Goal: Task Accomplishment & Management: Use online tool/utility

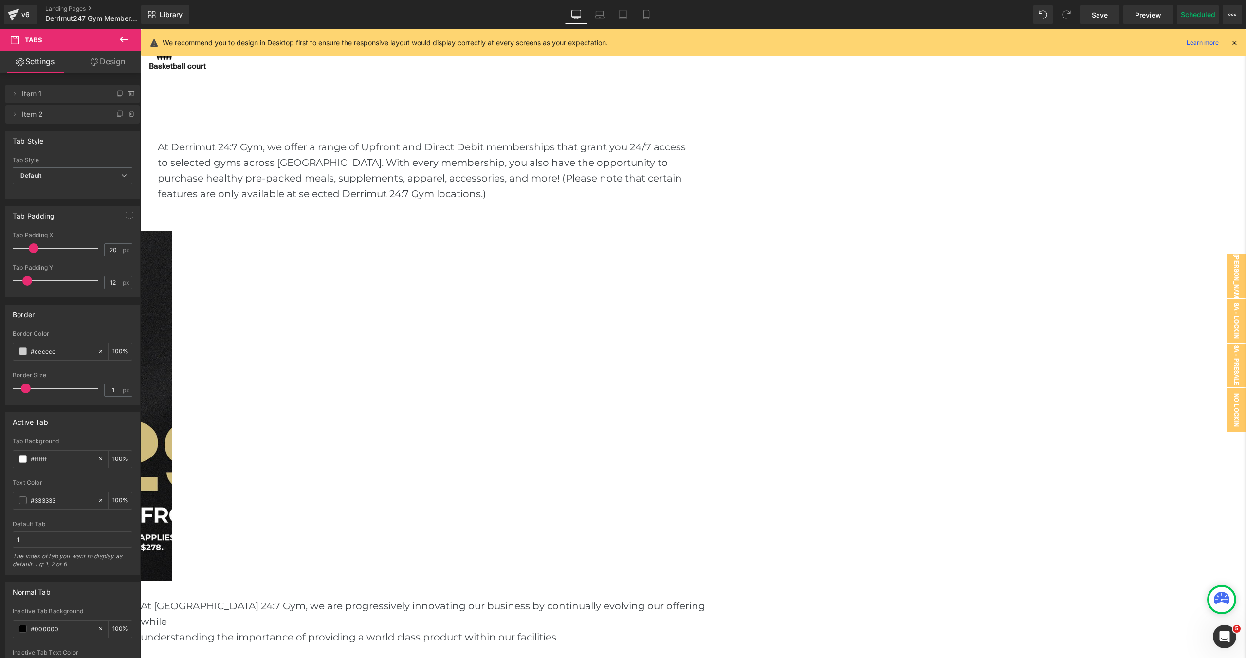
scroll to position [1187, 0]
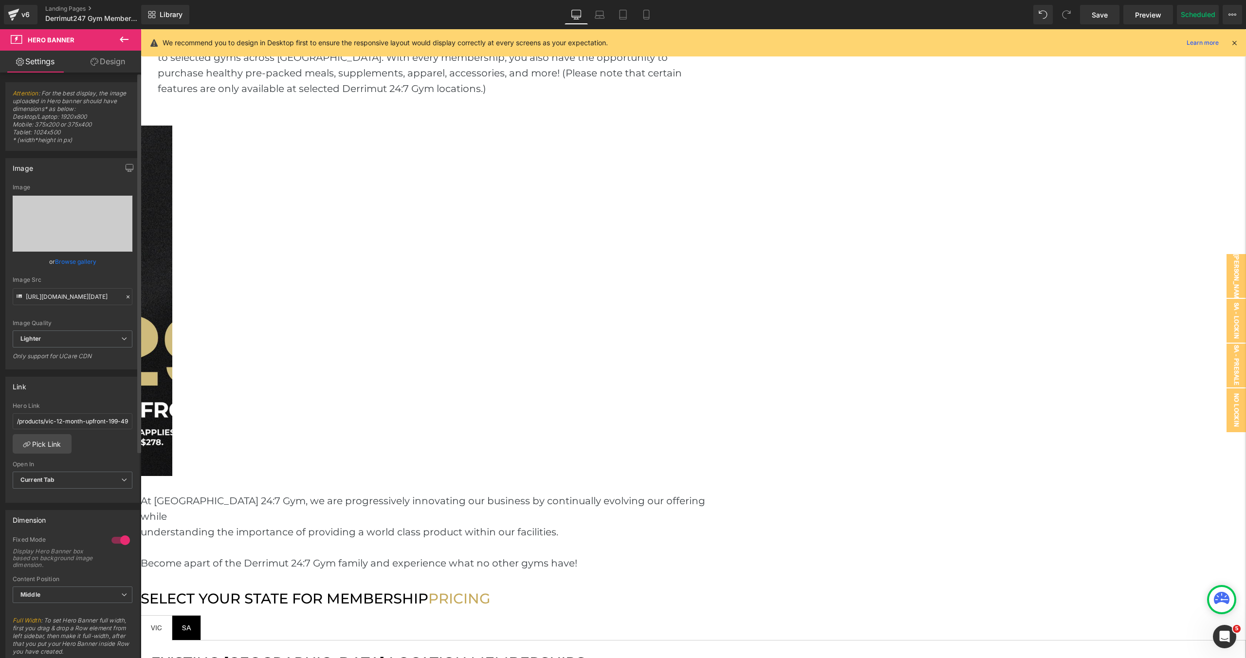
click at [75, 264] on link "Browse gallery" at bounding box center [75, 261] width 41 height 17
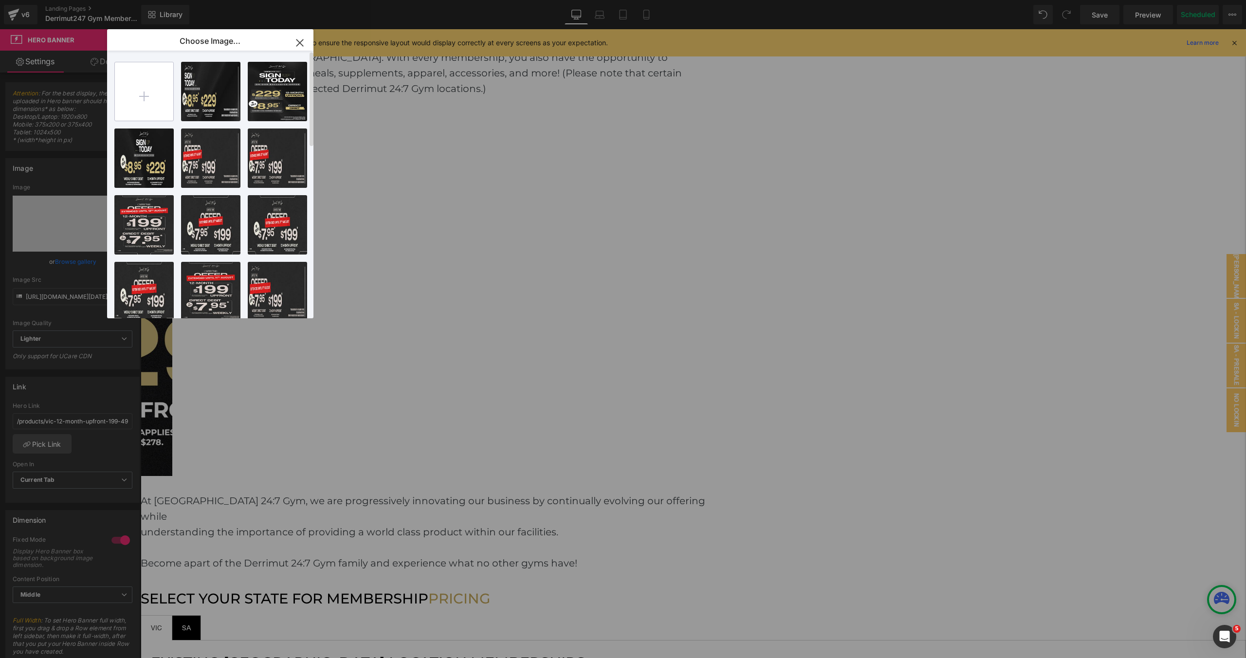
click at [157, 104] on input "file" at bounding box center [144, 91] width 58 height 58
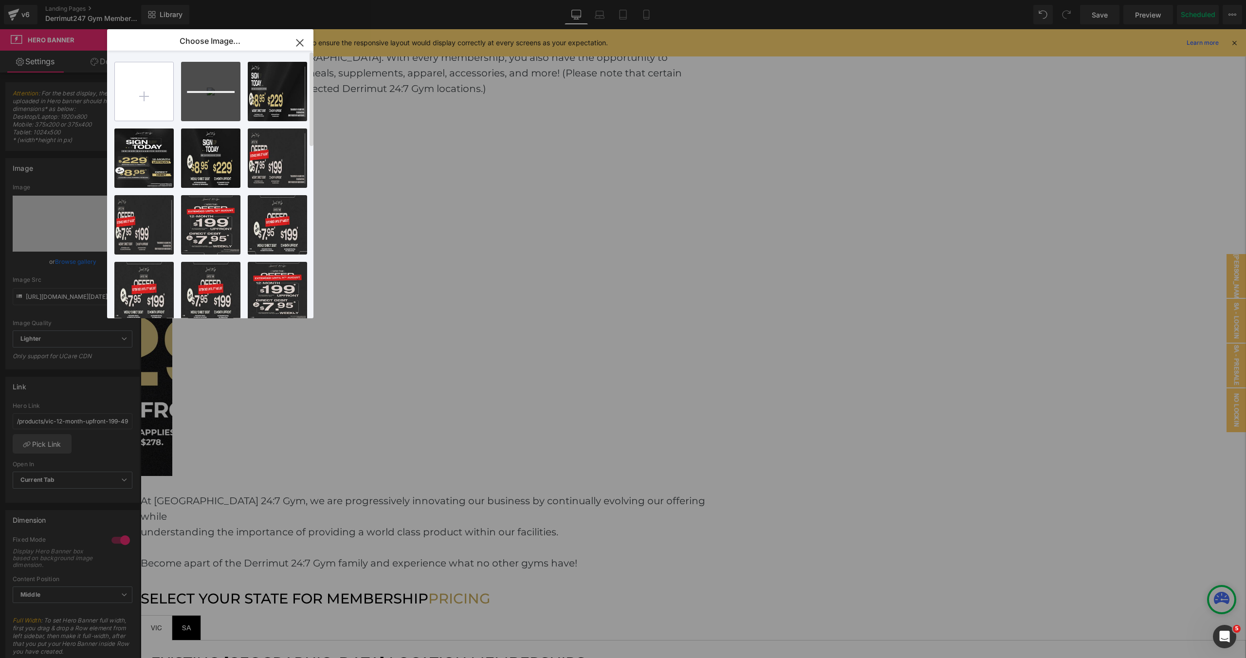
click at [152, 96] on input "file" at bounding box center [144, 91] width 58 height 58
type input "C:\fakepath\[Pre_DD] Limited 229.webp"
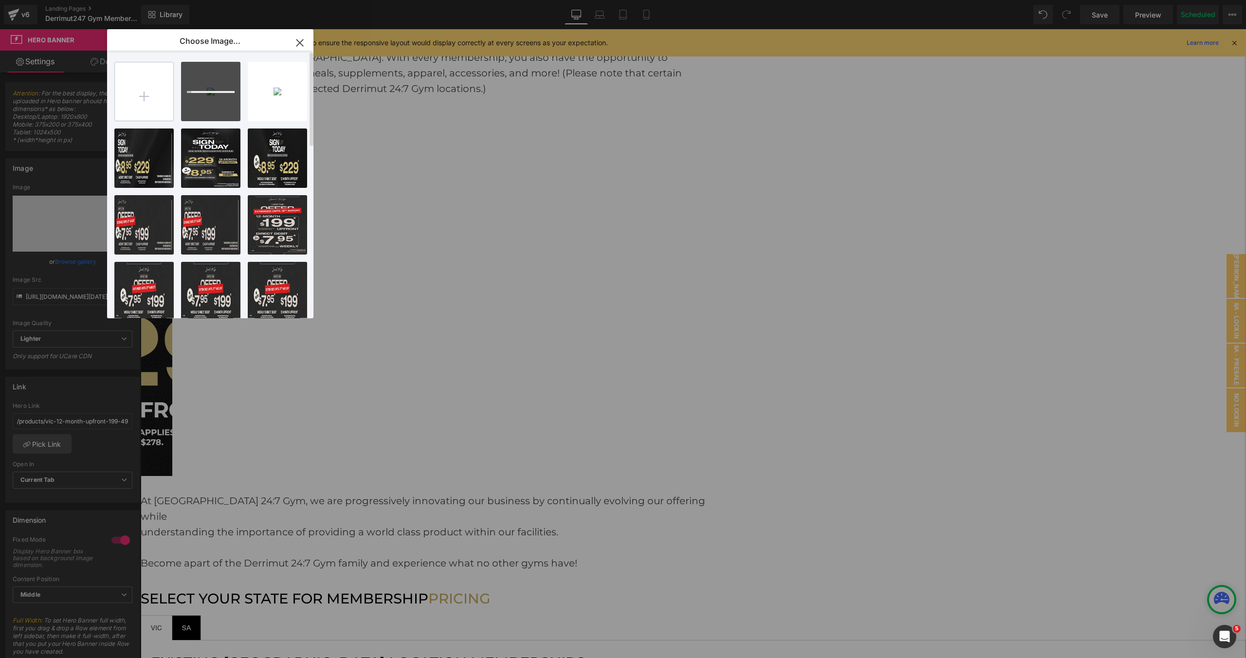
click at [151, 108] on input "file" at bounding box center [144, 91] width 58 height 58
type input "C:\fakepath\[Pre_UP] Limited 229.webp"
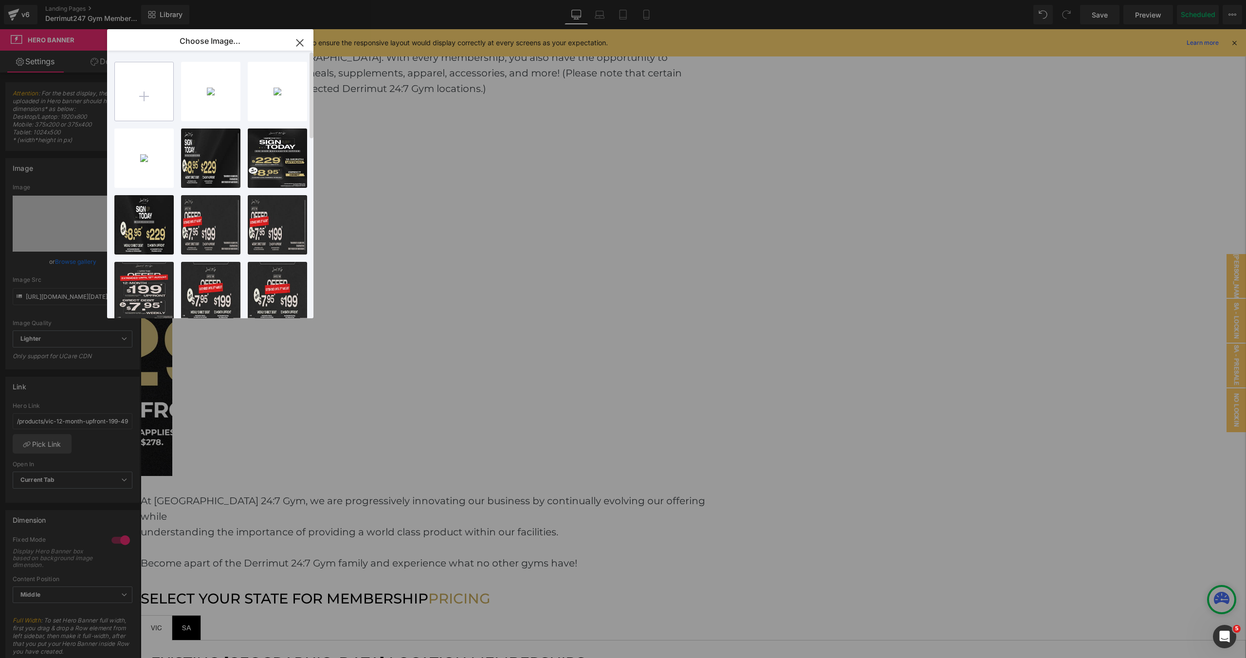
click at [147, 102] on input "file" at bounding box center [144, 91] width 58 height 58
type input "C:\fakepath\[UP] Limited 229.webp"
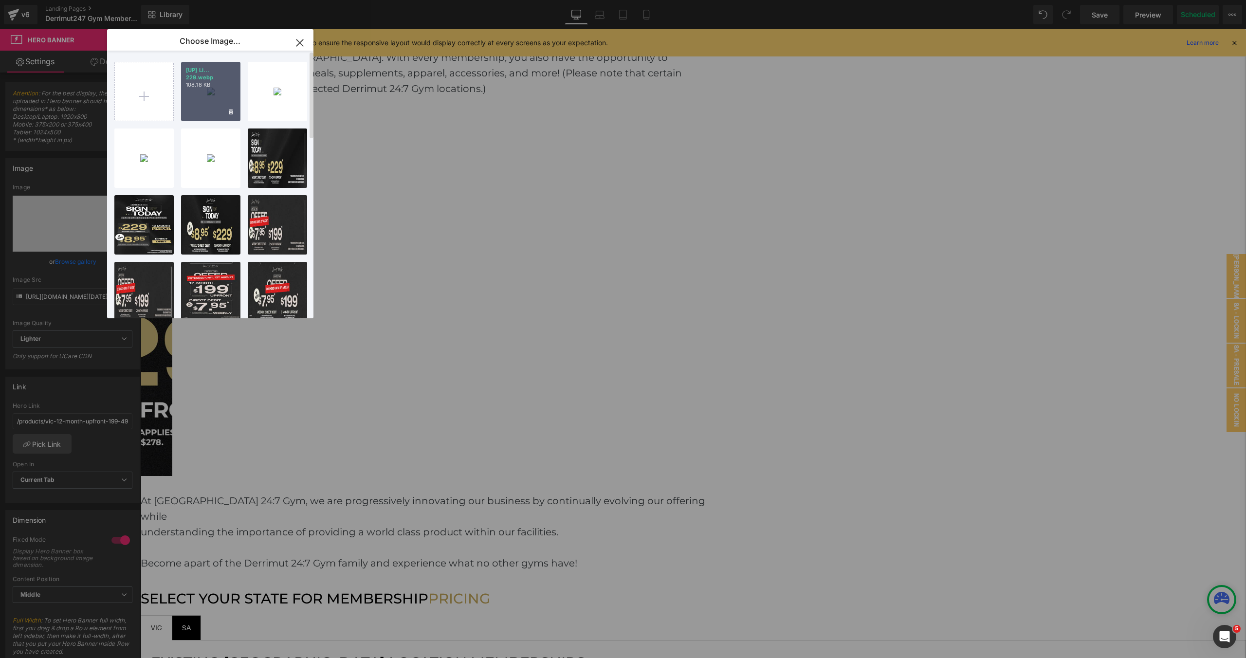
click at [217, 102] on div "[UP] Li... 229.webp 108.18 KB" at bounding box center [210, 91] width 59 height 59
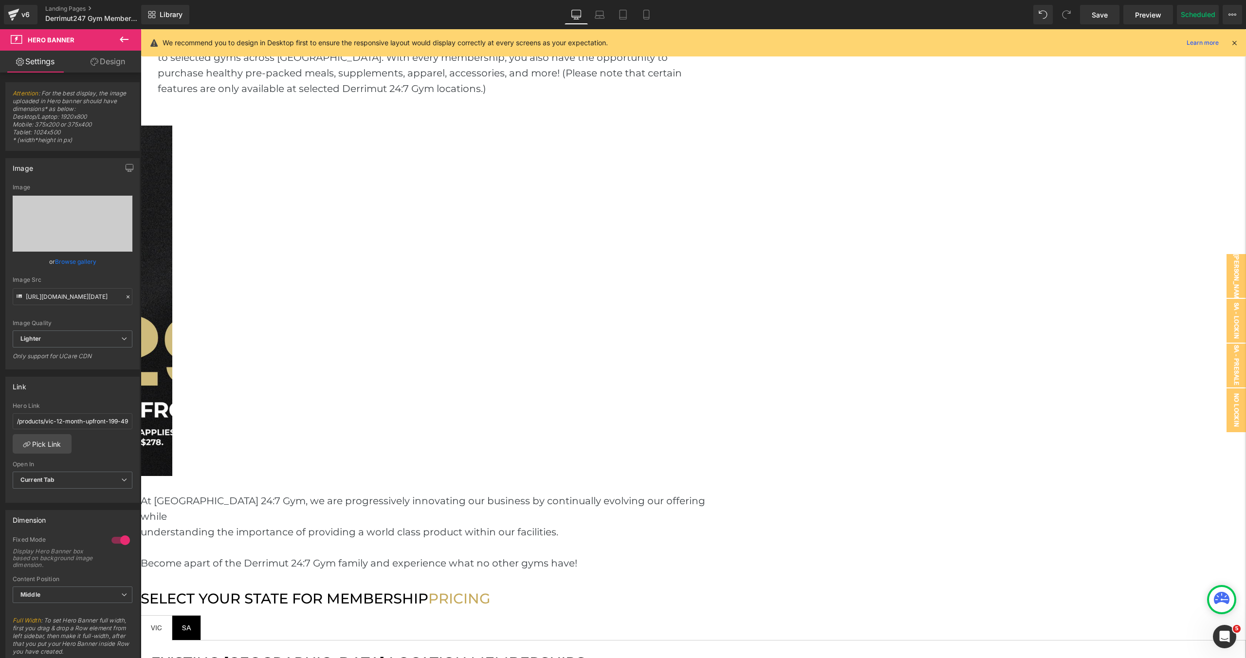
click at [67, 263] on link "Browse gallery" at bounding box center [75, 261] width 41 height 17
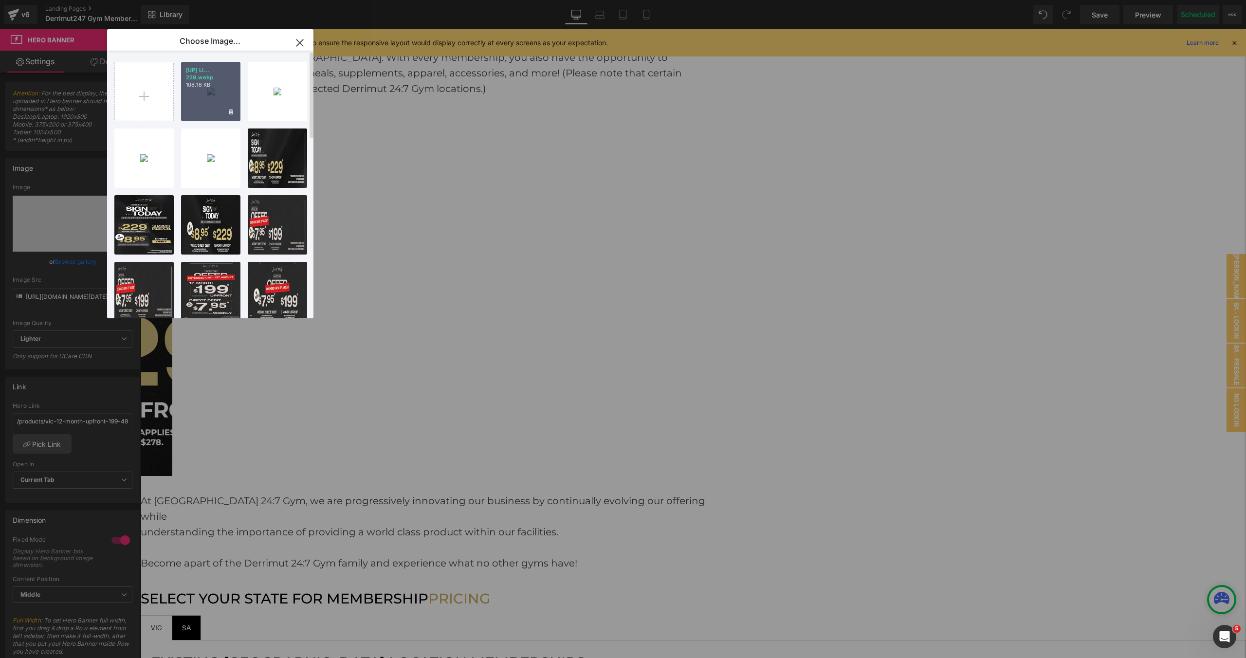
click at [216, 94] on div "[UP] Li... 229.webp 108.18 KB" at bounding box center [210, 91] width 59 height 59
type input "[URL][DOMAIN_NAME]"
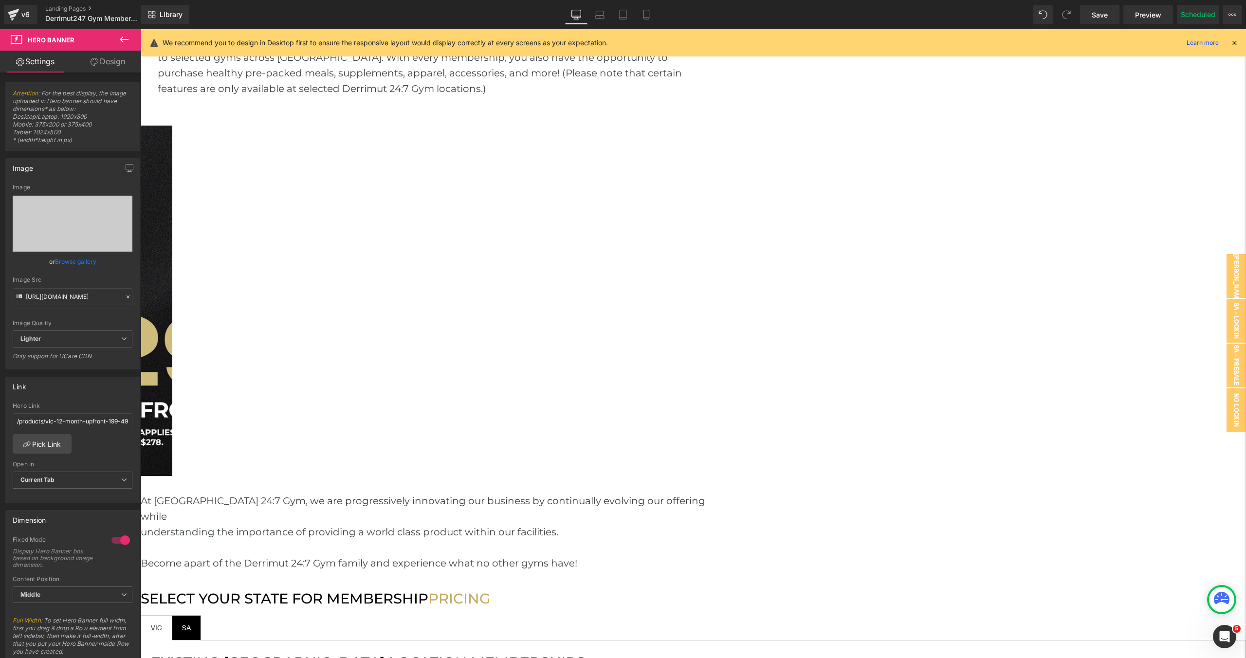
click at [90, 265] on link "Browse gallery" at bounding box center [75, 261] width 41 height 17
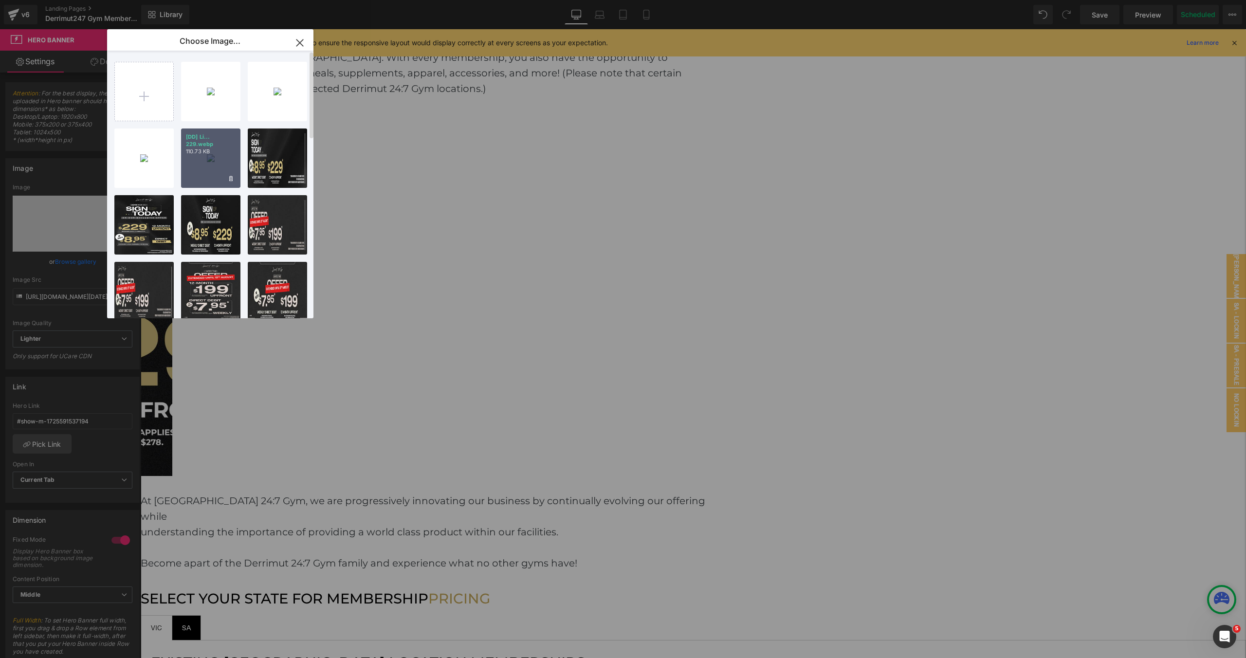
click at [207, 153] on p "110.73 KB" at bounding box center [211, 151] width 50 height 7
type input "https://ucarecdn.com/da3c0195-1c3b-4c32-89cf-3ccc32ff201a/-/format/auto/-/previ…"
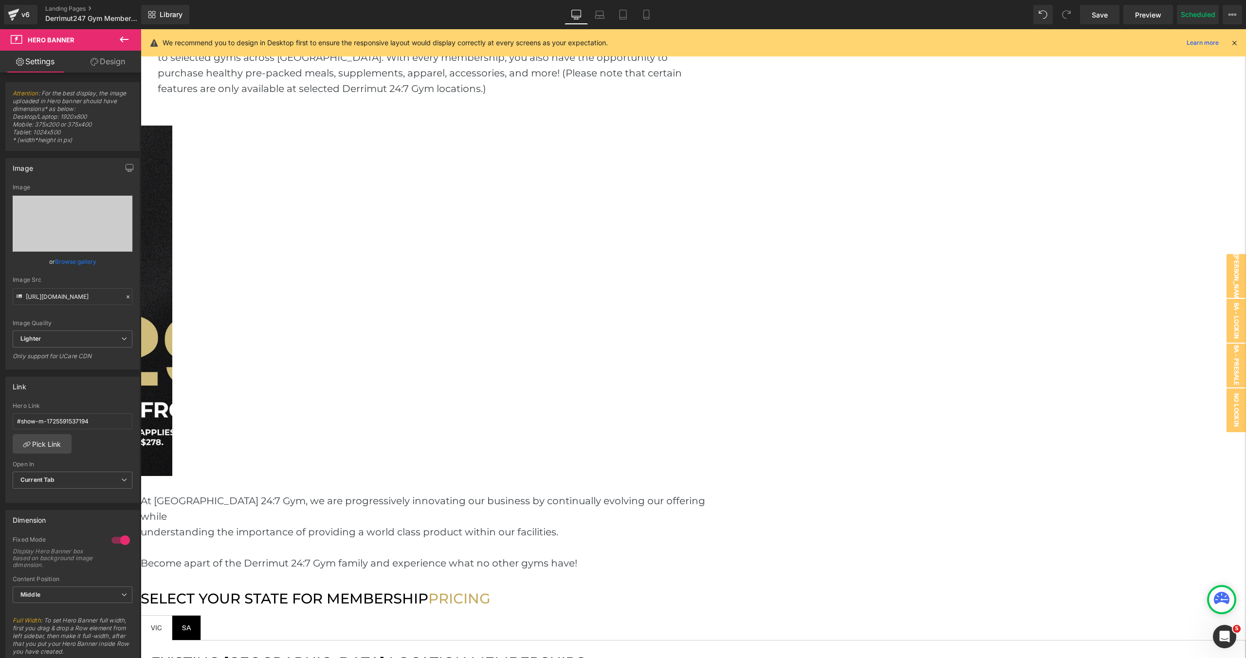
click at [200, 615] on span "SA Text Block" at bounding box center [186, 627] width 28 height 24
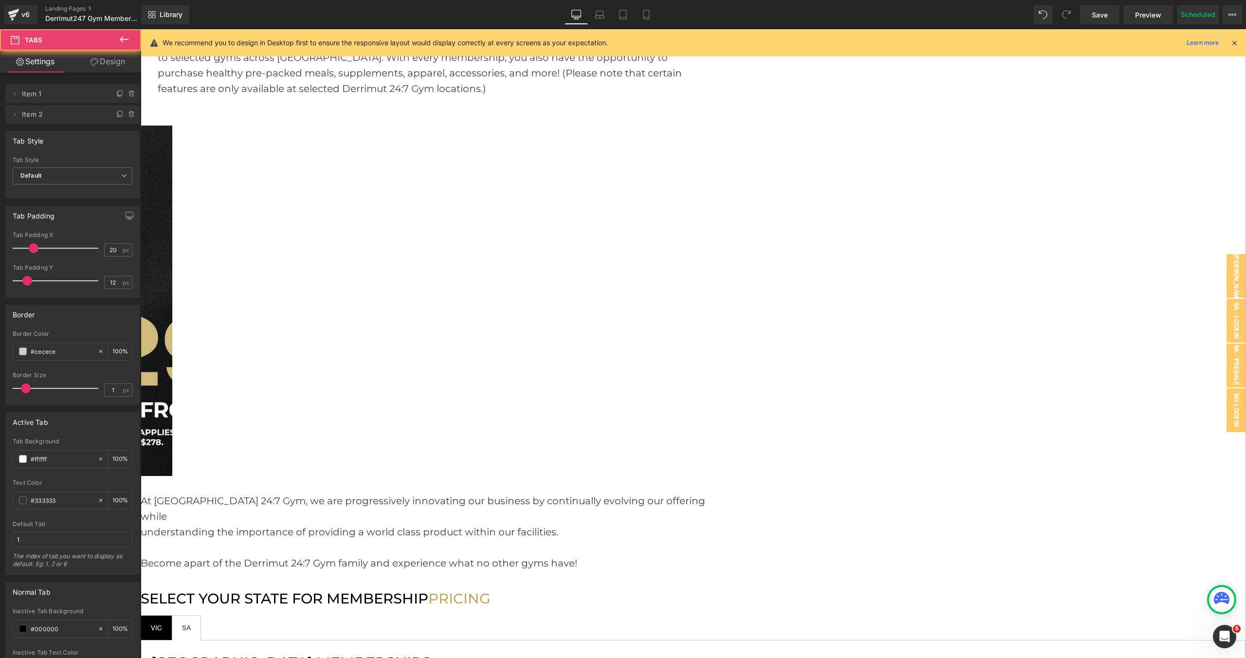
click at [200, 615] on span "SA Text Block" at bounding box center [186, 627] width 28 height 24
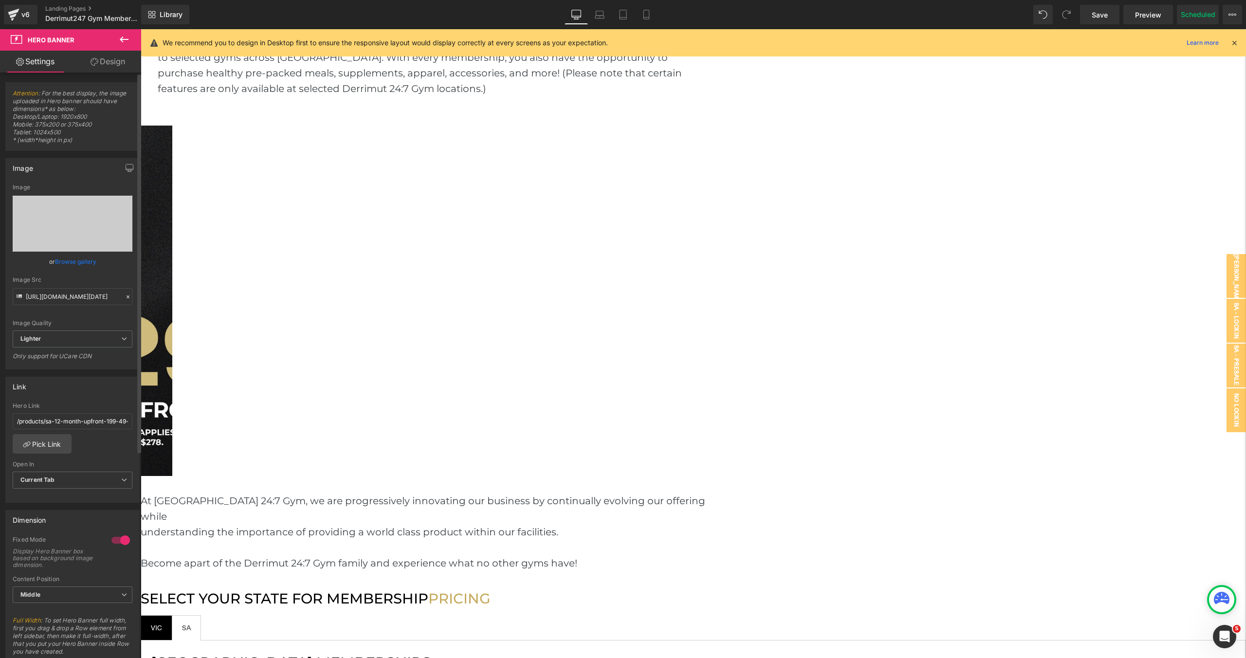
click at [87, 262] on link "Browse gallery" at bounding box center [75, 261] width 41 height 17
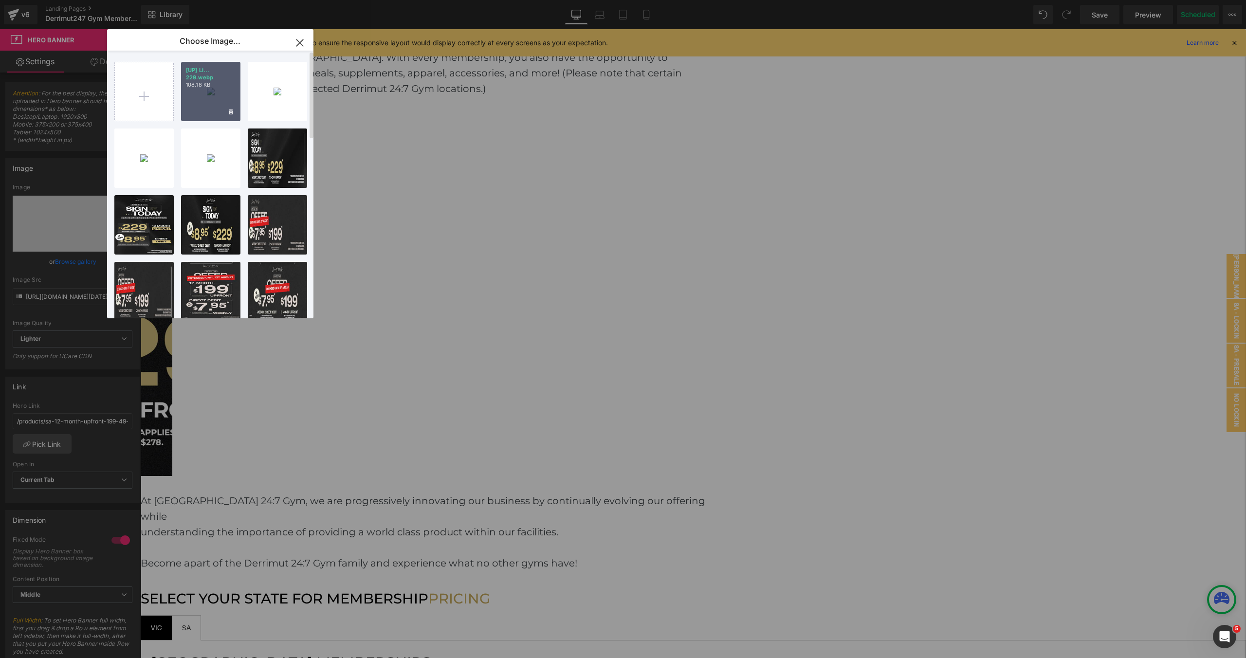
click at [216, 96] on div "[UP] Li... 229.webp 108.18 KB" at bounding box center [210, 91] width 59 height 59
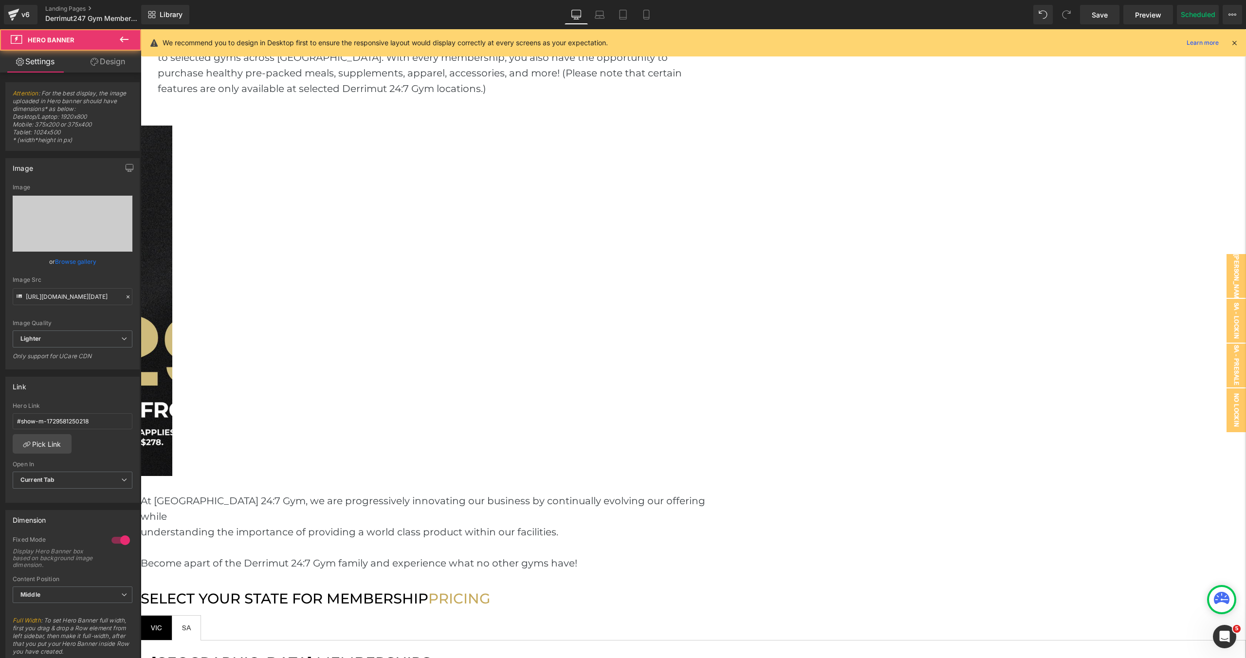
click at [74, 266] on link "Browse gallery" at bounding box center [75, 261] width 41 height 17
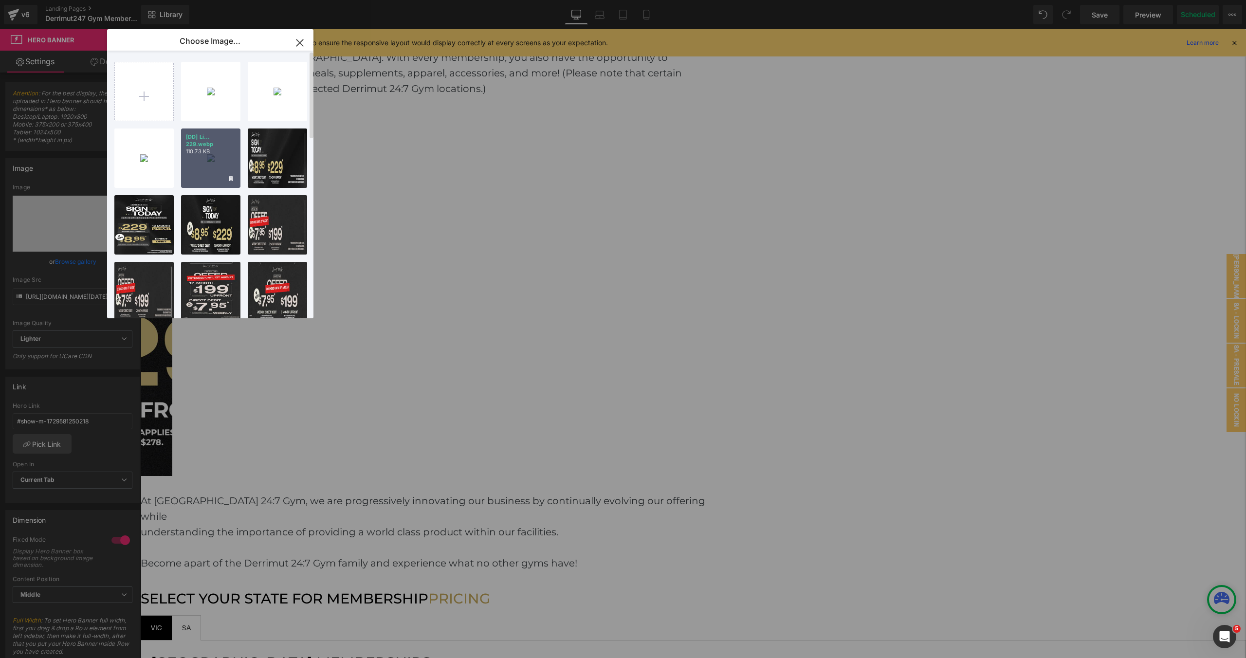
click at [199, 170] on div "[DD] Li... 229.webp 110.73 KB" at bounding box center [210, 157] width 59 height 59
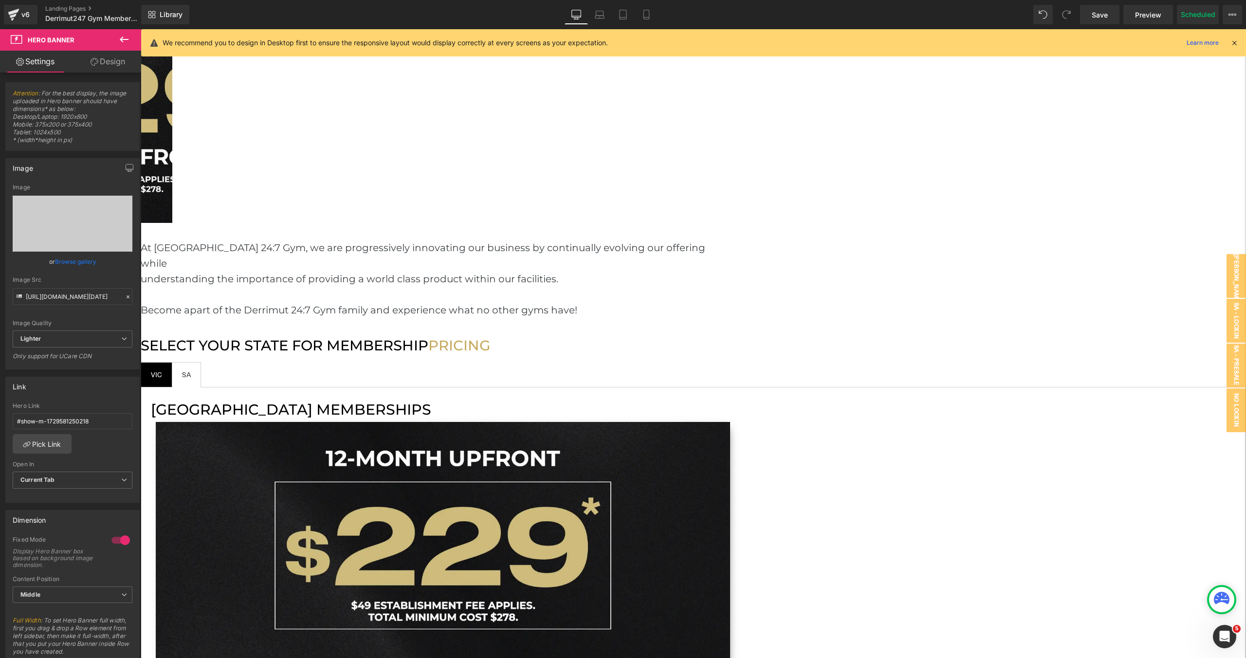
scroll to position [1620, 0]
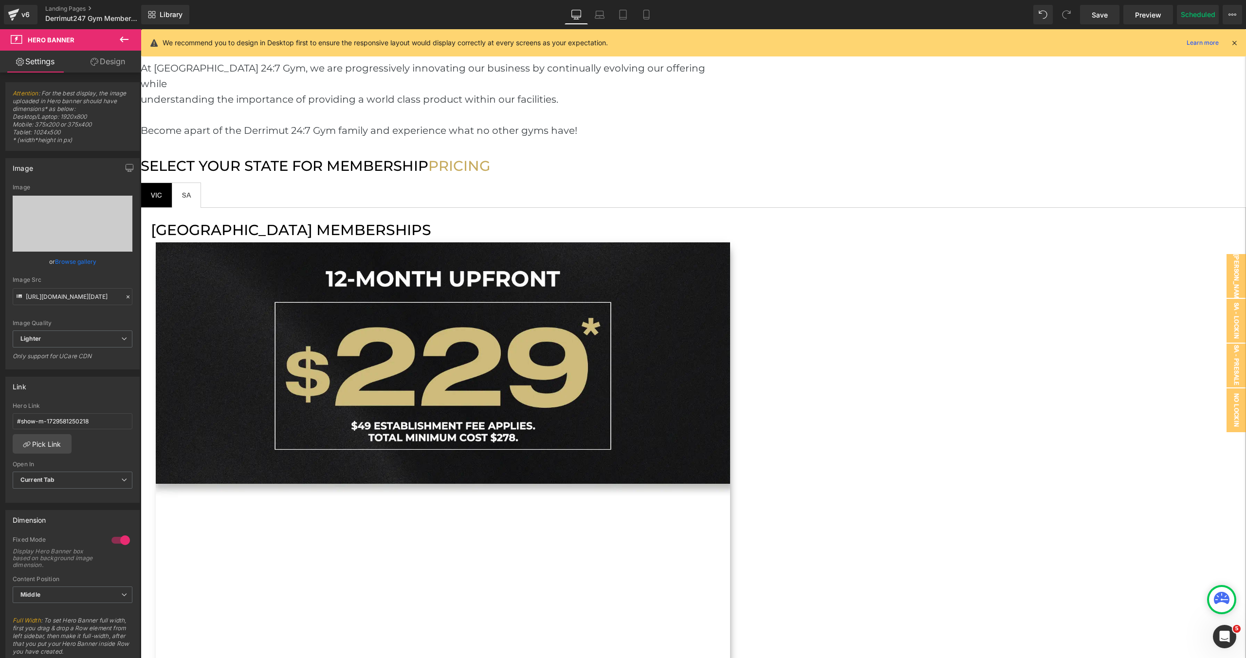
click at [77, 263] on link "Browse gallery" at bounding box center [75, 261] width 41 height 17
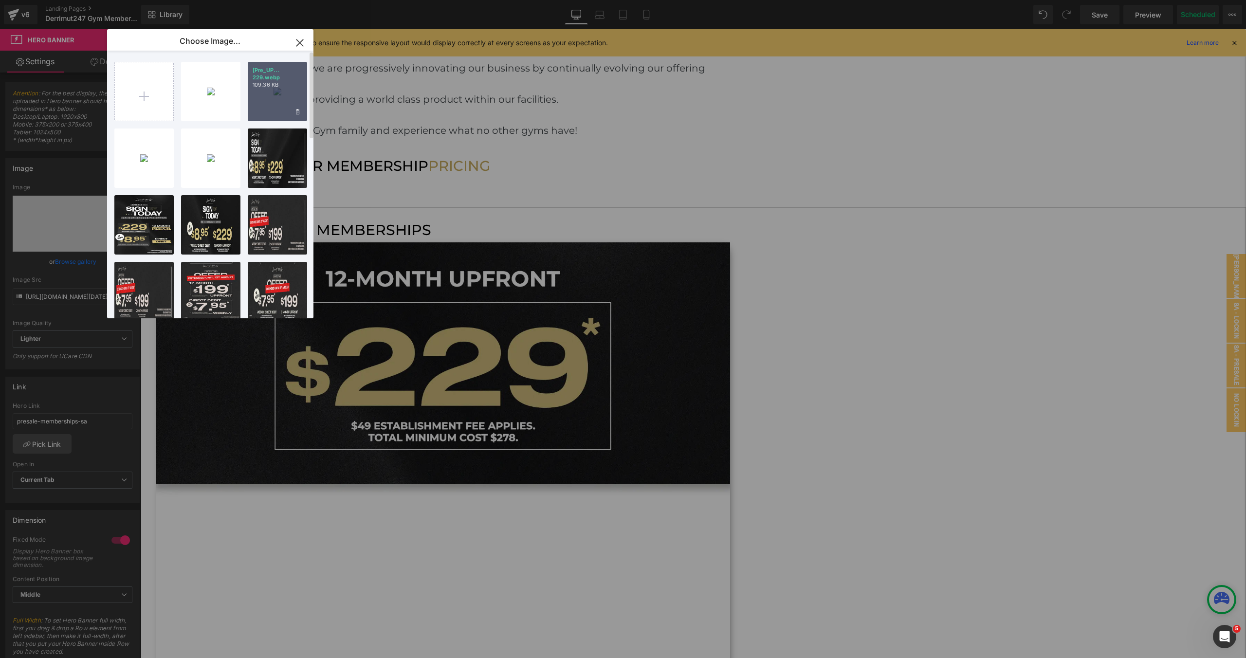
click at [298, 94] on div "[Pre_UP... 229.webp 109.36 KB" at bounding box center [277, 91] width 59 height 59
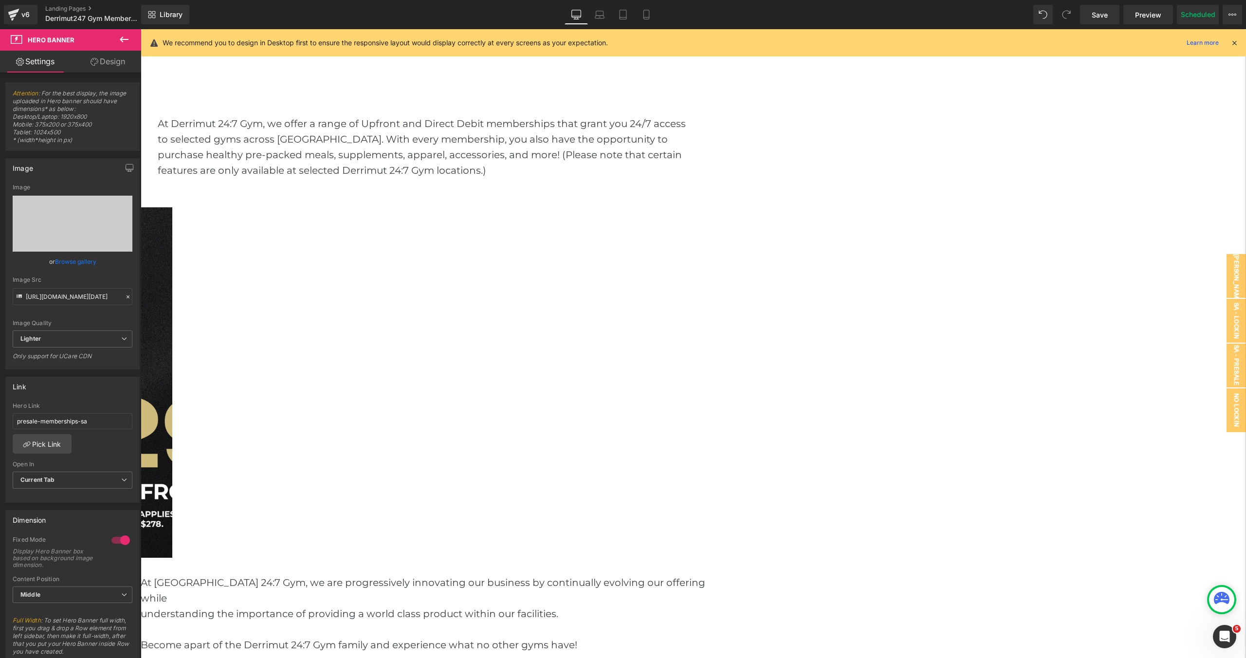
scroll to position [1196, 0]
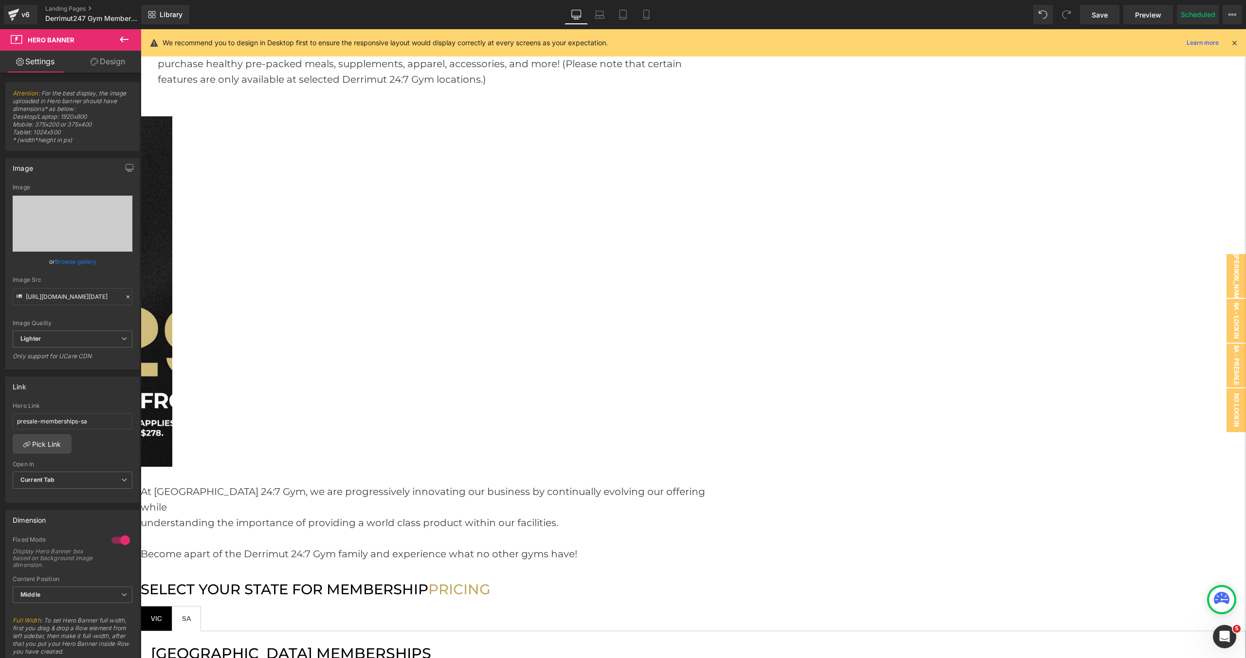
click at [172, 606] on span "VIC Text Block" at bounding box center [156, 618] width 31 height 24
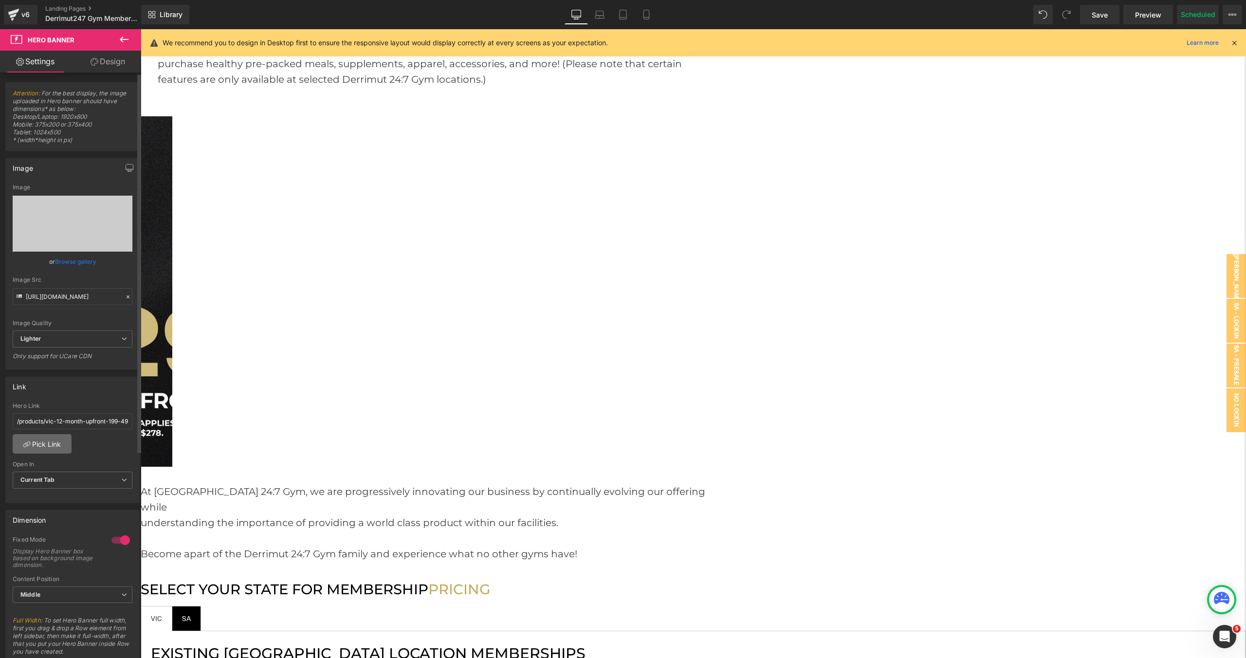
click at [47, 444] on link "Pick Link" at bounding box center [42, 443] width 59 height 19
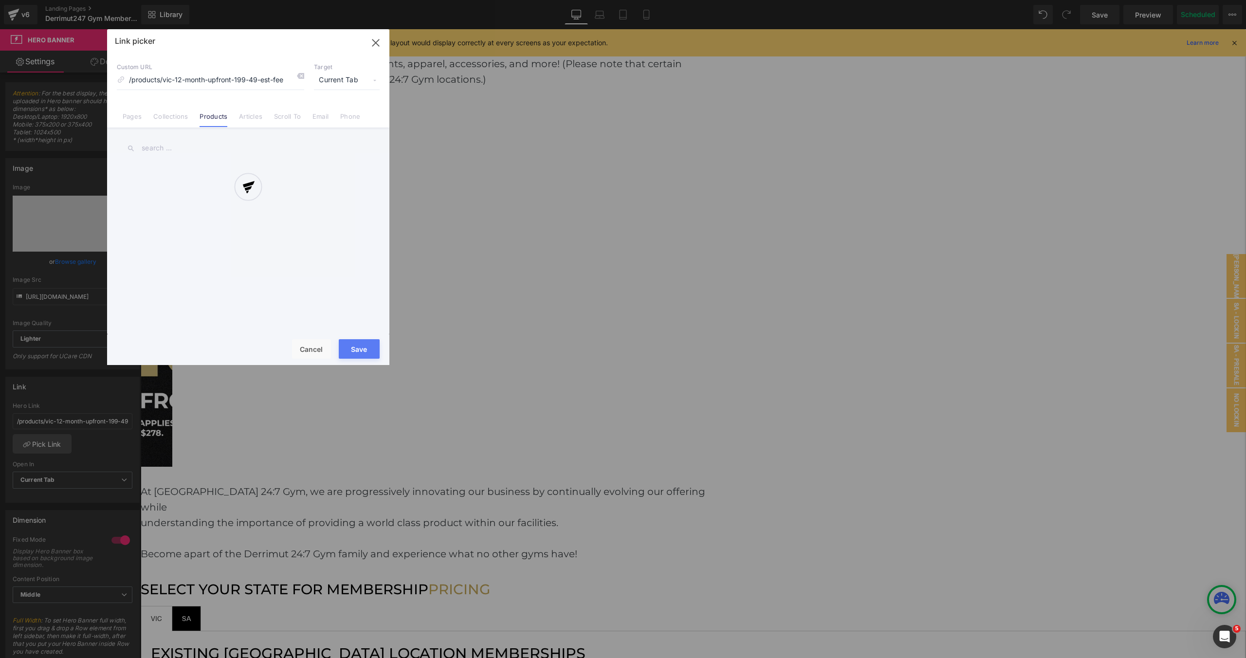
click at [186, 144] on input "text" at bounding box center [248, 148] width 263 height 22
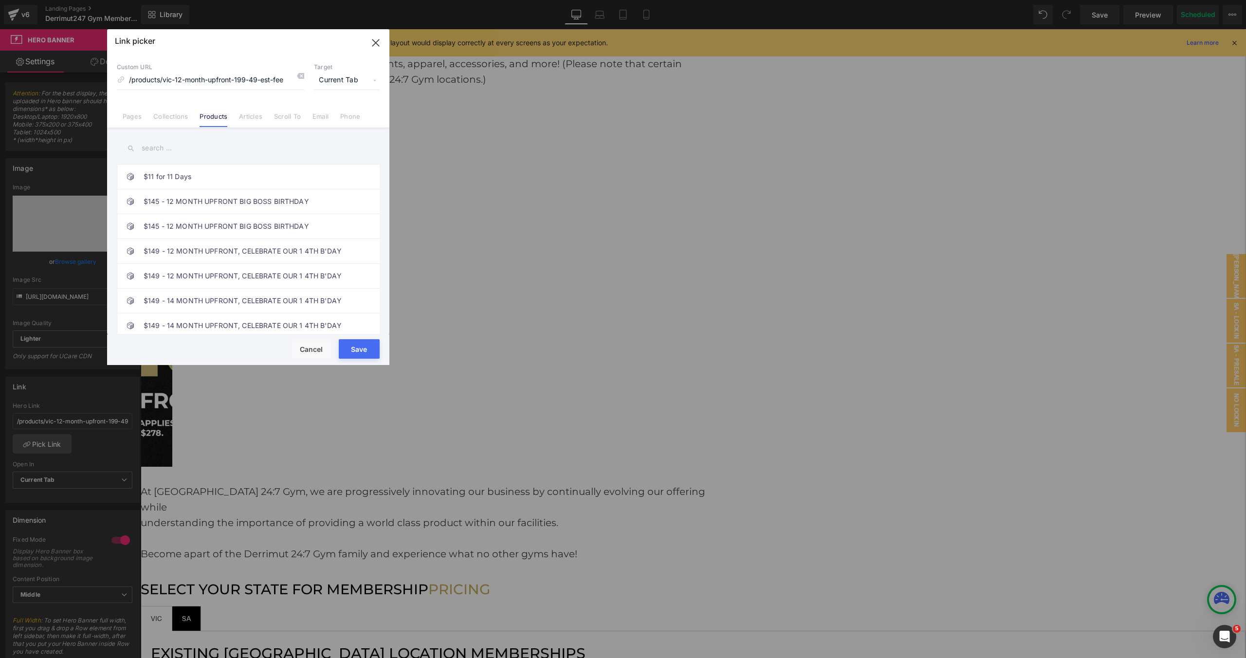
click at [186, 144] on input "text" at bounding box center [248, 148] width 263 height 22
paste input "12 MONTH UPFRONT ($229 + 49 EST FEE)"
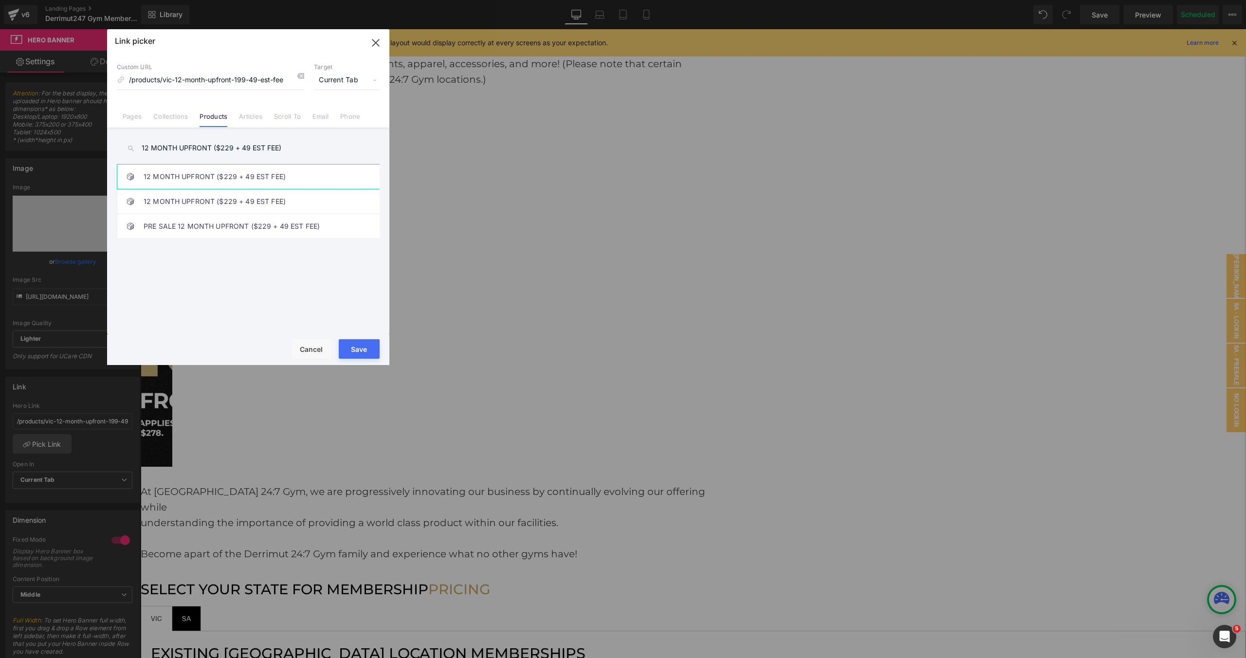
type input "12 MONTH UPFRONT ($229 + 49 EST FEE)"
click at [191, 173] on link "12 MONTH UPFRONT ($229 + 49 EST FEE)" at bounding box center [251, 176] width 214 height 24
click at [363, 341] on button "Save" at bounding box center [359, 348] width 41 height 19
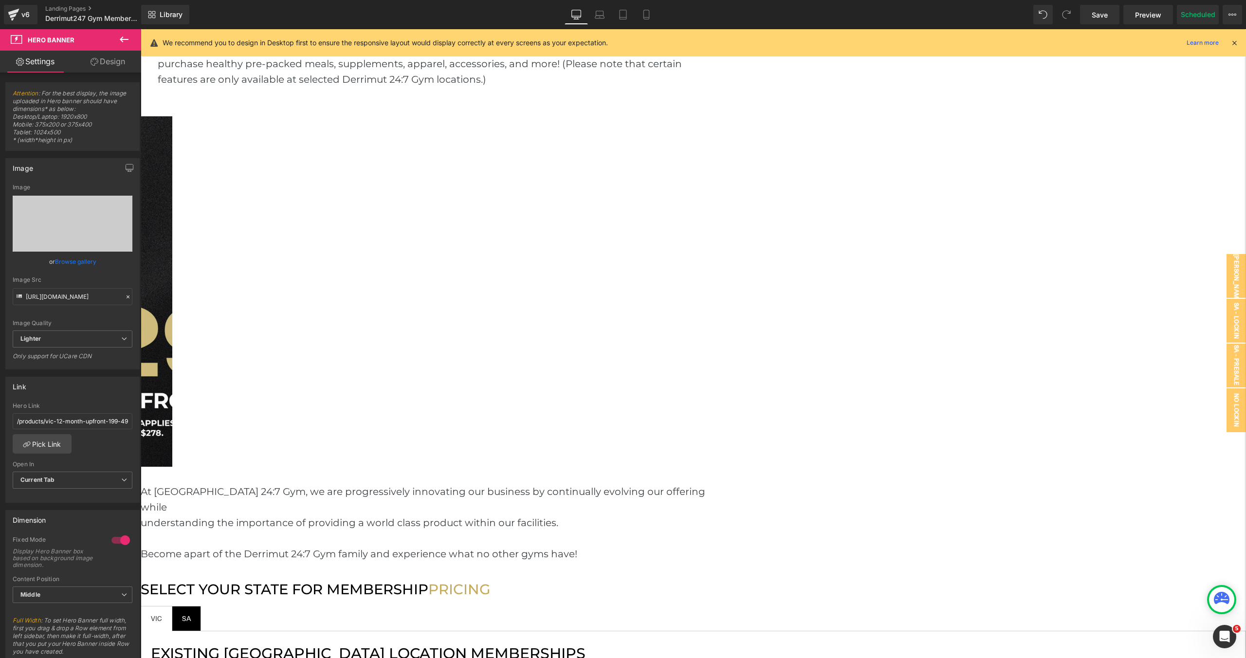
click at [52, 451] on link "Pick Link" at bounding box center [42, 443] width 59 height 19
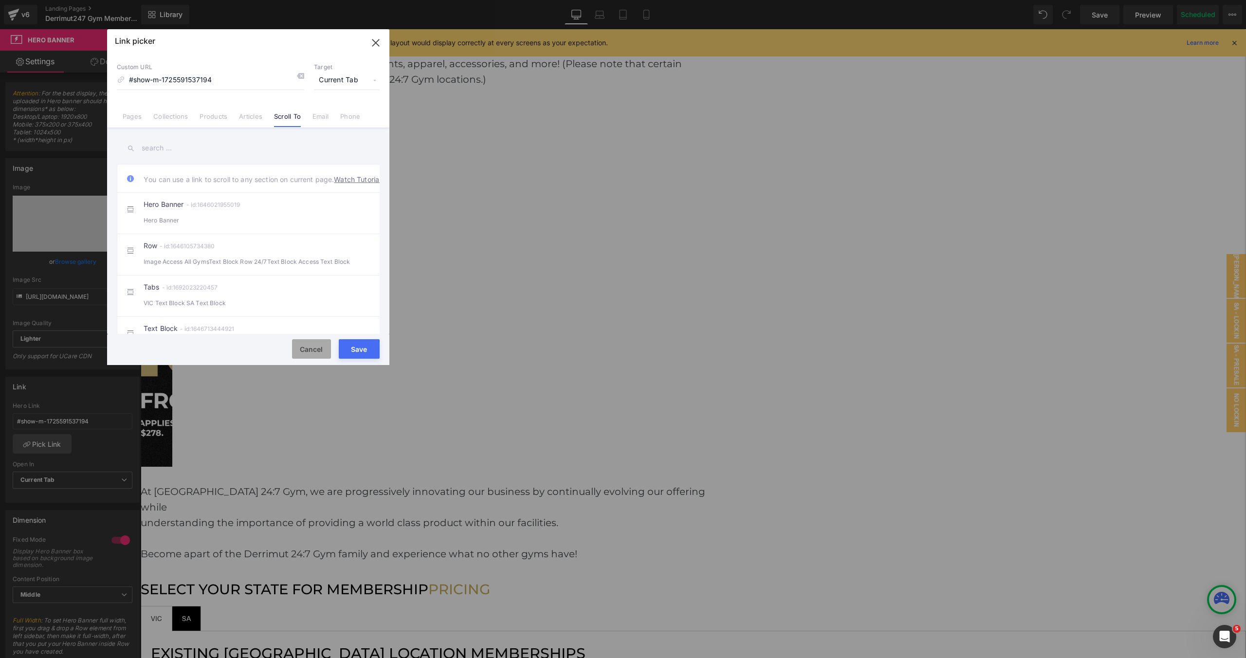
drag, startPoint x: 320, startPoint y: 349, endPoint x: 179, endPoint y: 320, distance: 143.6
click at [320, 349] on button "Cancel" at bounding box center [311, 348] width 39 height 19
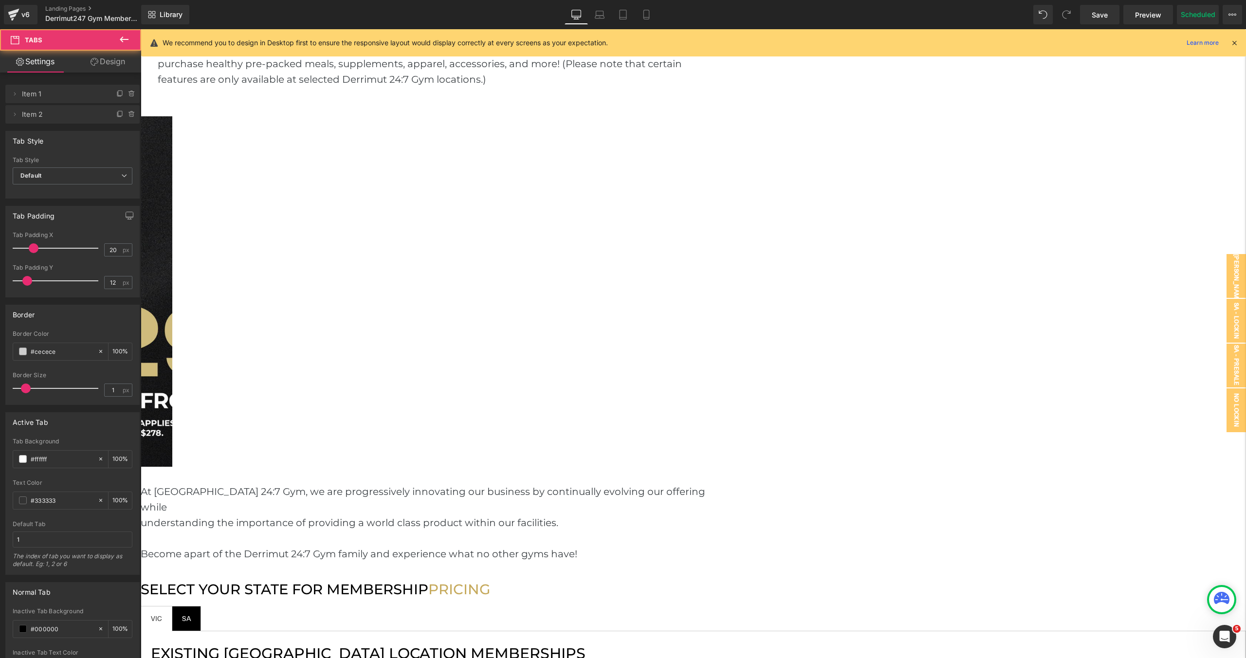
click at [200, 606] on span "SA Text Block" at bounding box center [186, 618] width 28 height 24
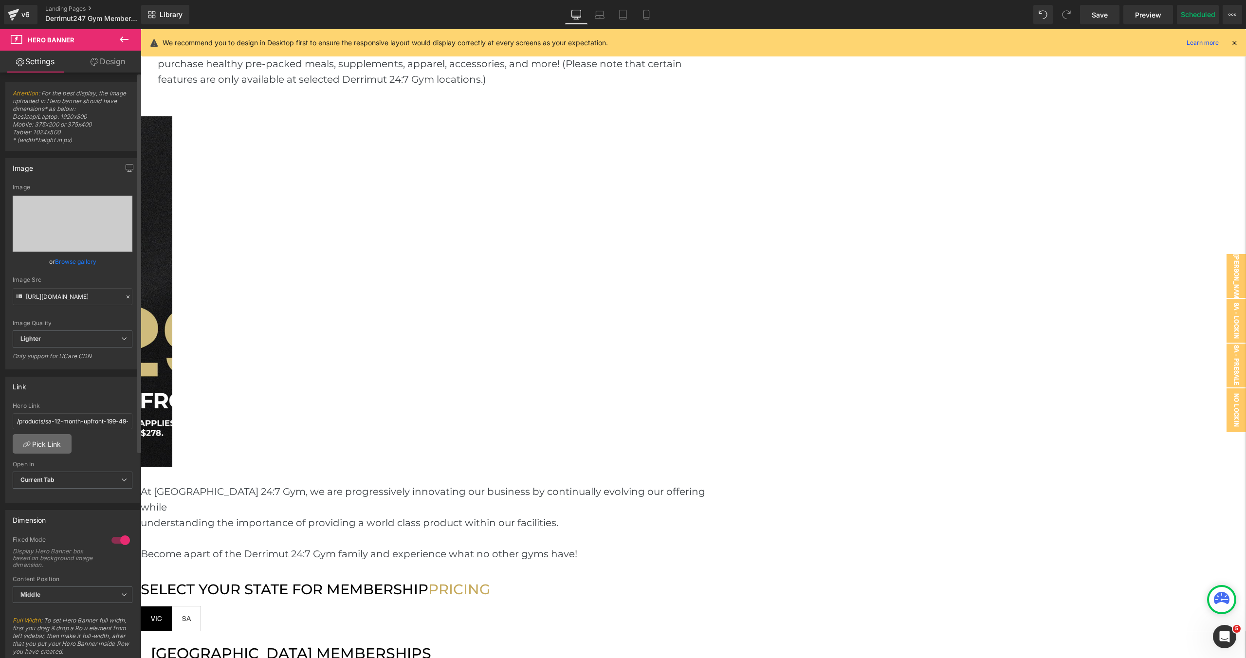
click at [51, 445] on link "Pick Link" at bounding box center [42, 443] width 59 height 19
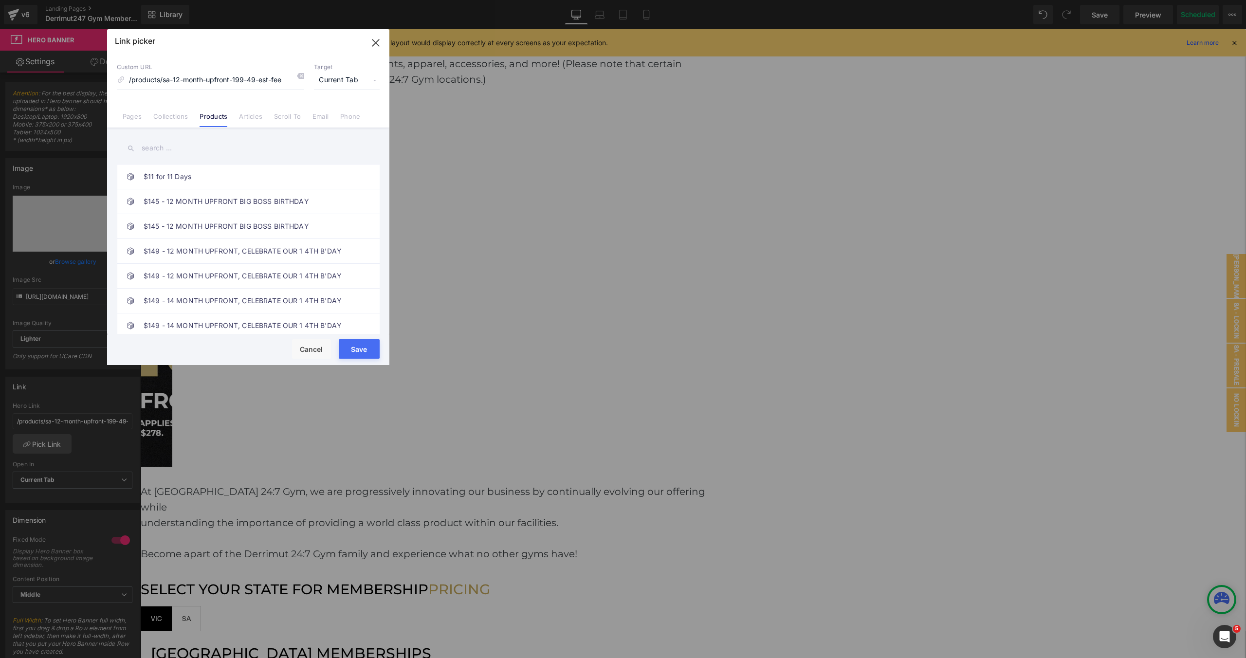
click at [217, 151] on input "text" at bounding box center [248, 148] width 263 height 22
paste input "12 MONTH UPFRONT ($229 + 49 EST FEE)"
type input "12 MONTH UPFRONT ($229 + 49 EST FEE)"
click at [304, 197] on link "12 MONTH UPFRONT ($229 + 49 EST FEE)" at bounding box center [251, 201] width 214 height 24
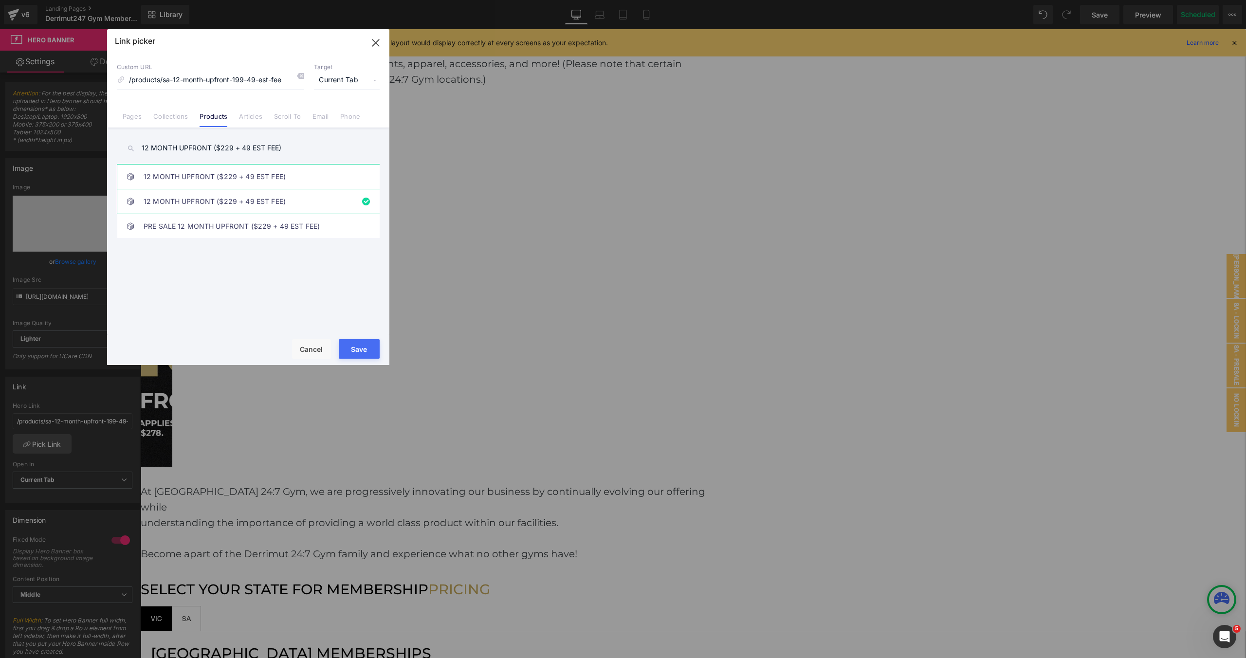
click at [304, 169] on link "12 MONTH UPFRONT ($229 + 49 EST FEE)" at bounding box center [251, 176] width 214 height 24
click at [309, 193] on link "12 MONTH UPFRONT ($229 + 49 EST FEE)" at bounding box center [251, 201] width 214 height 24
drag, startPoint x: 368, startPoint y: 352, endPoint x: 227, endPoint y: 322, distance: 143.7
click at [368, 352] on button "Save" at bounding box center [359, 348] width 41 height 19
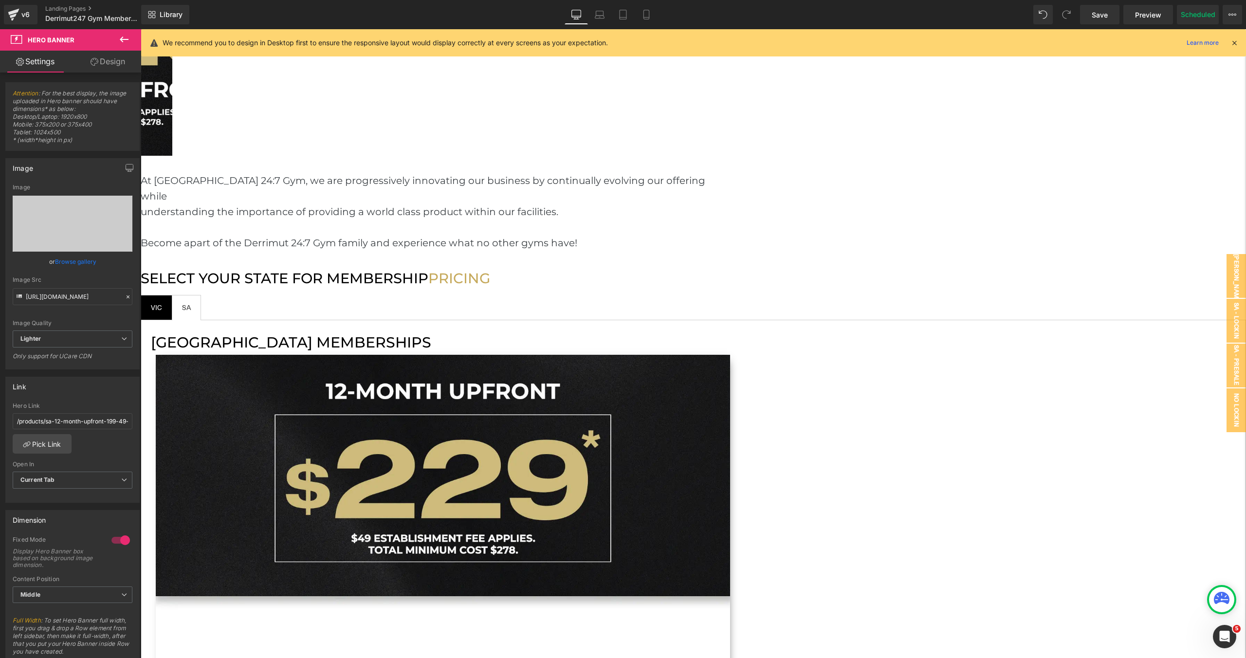
scroll to position [1618, 0]
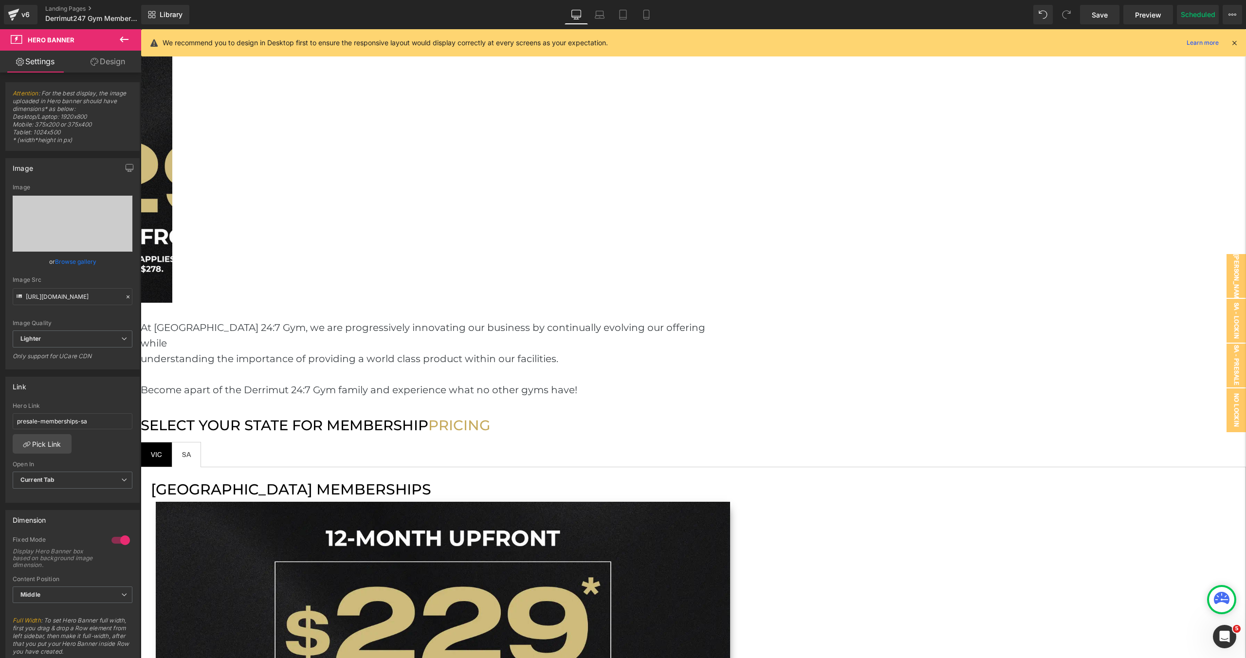
scroll to position [1245, 0]
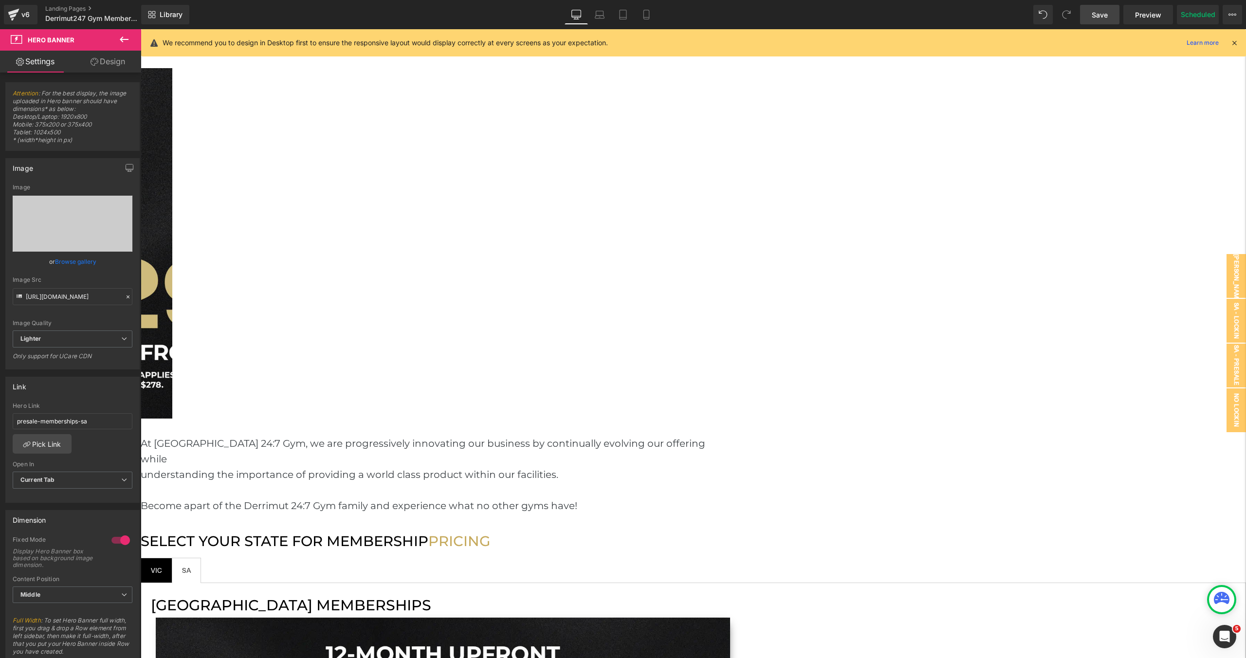
drag, startPoint x: 1096, startPoint y: 10, endPoint x: 889, endPoint y: 166, distance: 259.8
click at [1096, 10] on span "Save" at bounding box center [1099, 15] width 16 height 10
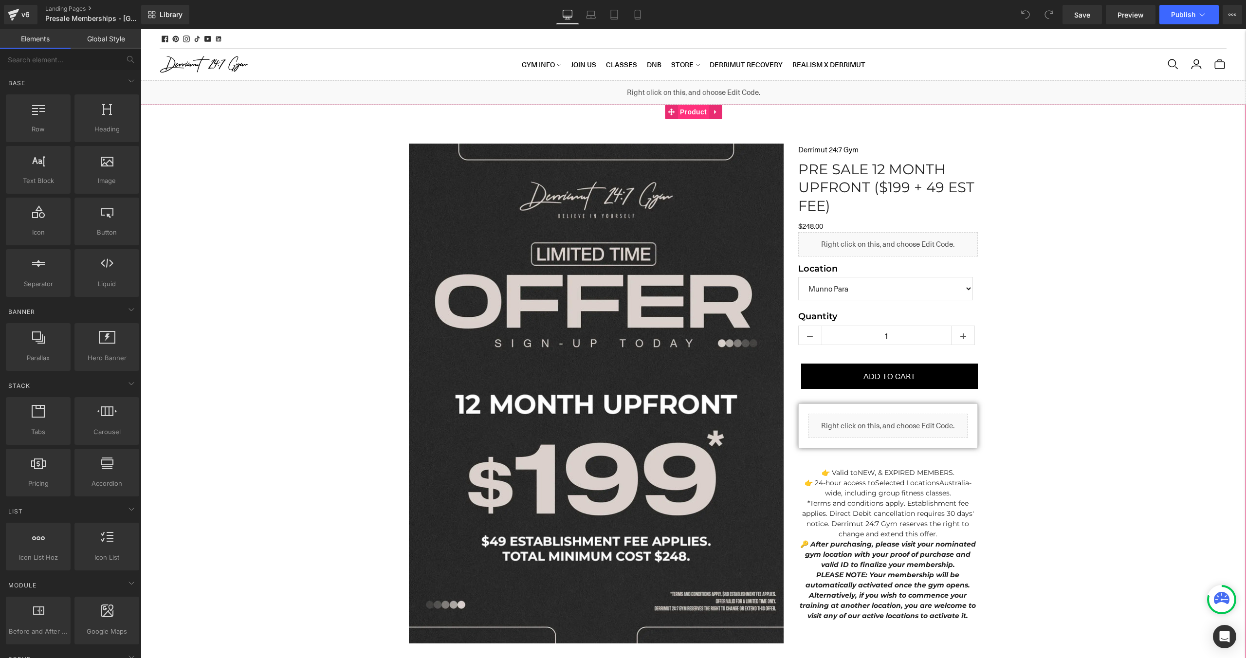
click at [691, 113] on div "Sale Off (P) Image Row Liquid Row Liquid Derrimut 24:7 Gym (P) Vendor PRE SALE …" at bounding box center [693, 457] width 1105 height 704
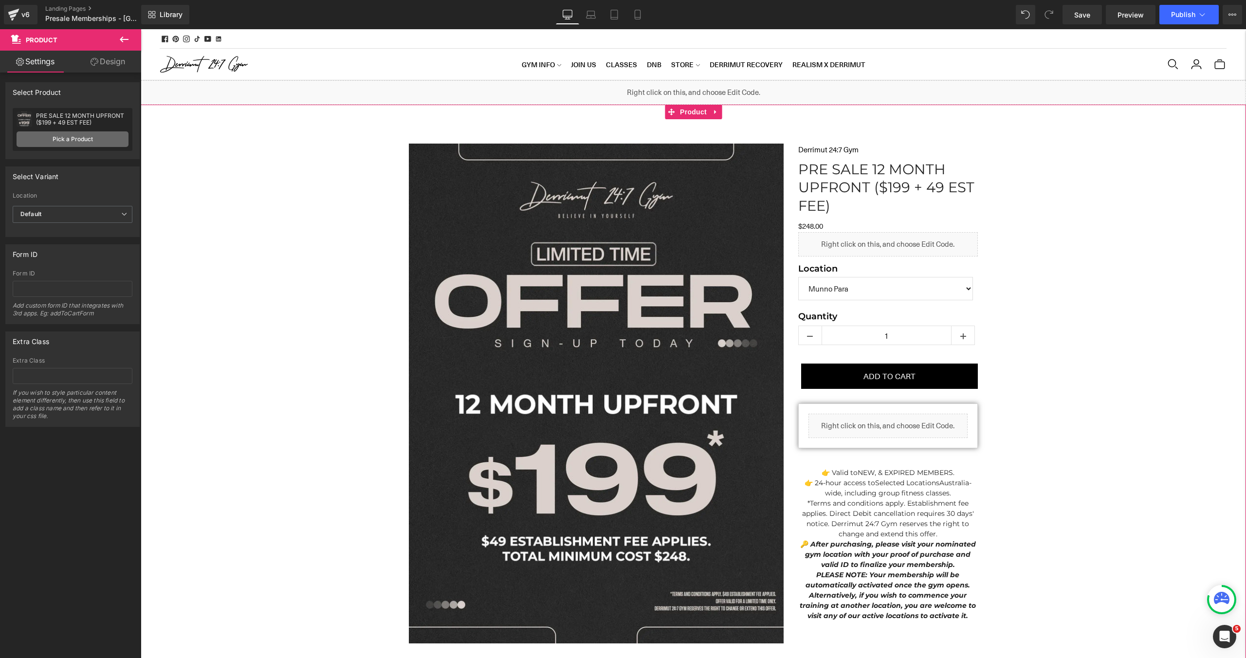
click at [70, 136] on link "Pick a Product" at bounding box center [73, 139] width 112 height 16
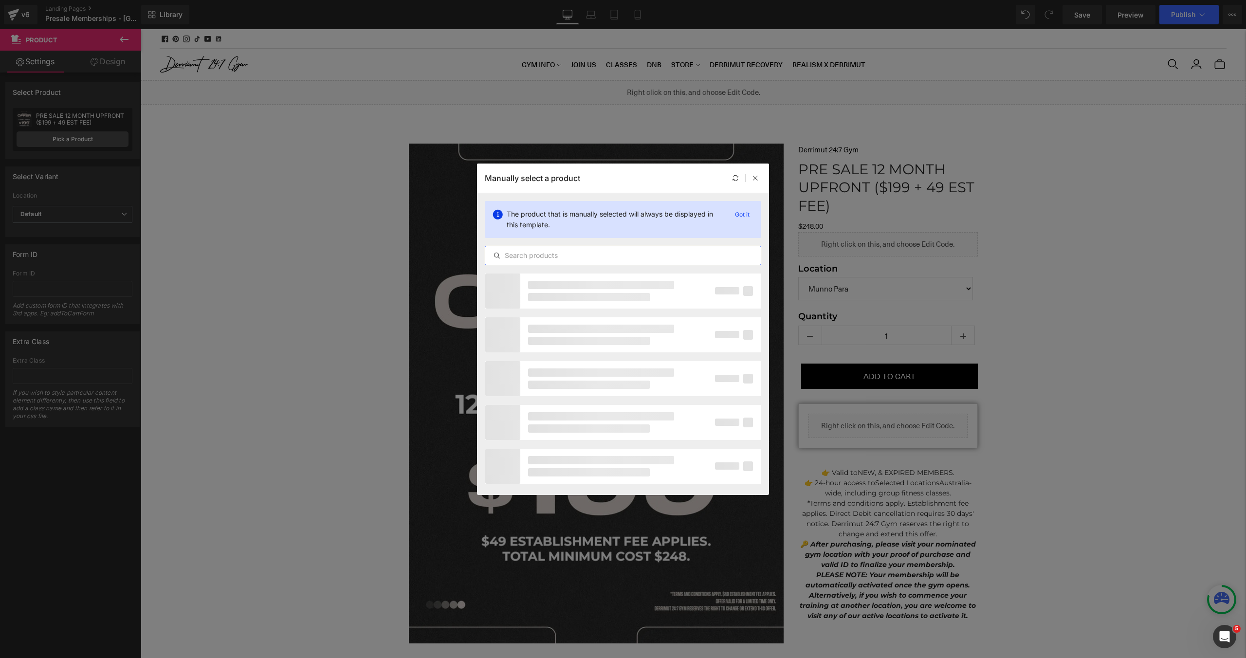
click at [530, 253] on input "text" at bounding box center [622, 256] width 275 height 12
paste input "10245167579447"
type input "10245167579447"
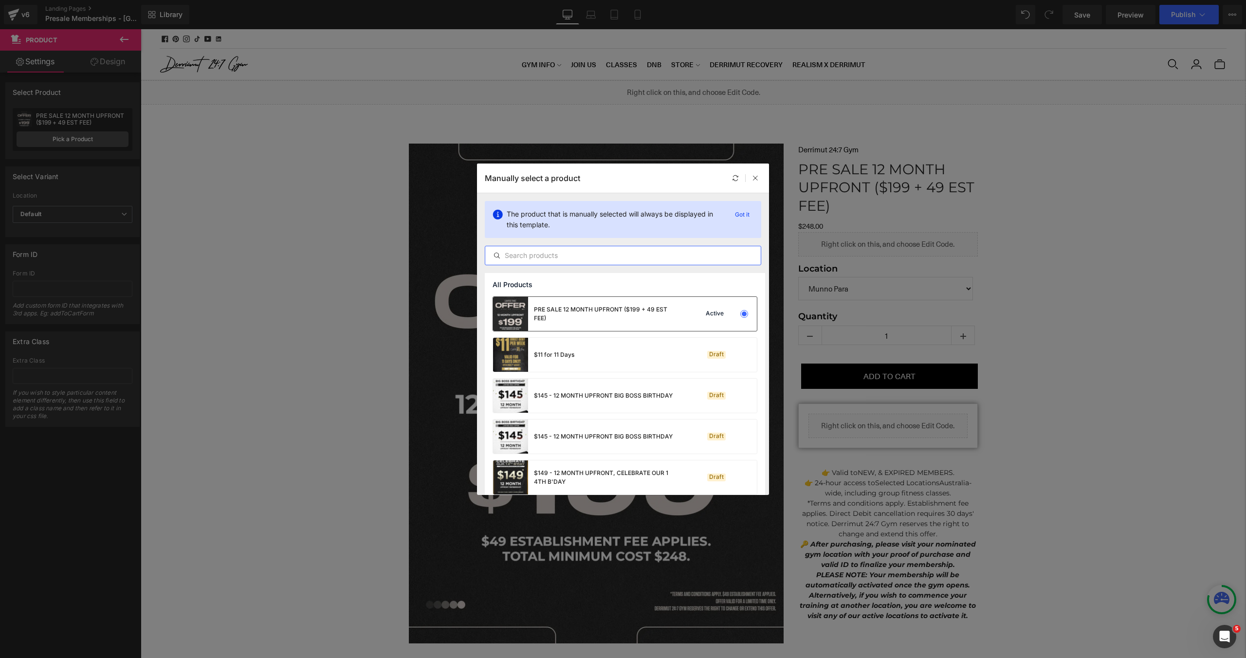
paste input "12 MONTH UPFRONT ($229 + 49 EST FEE)"
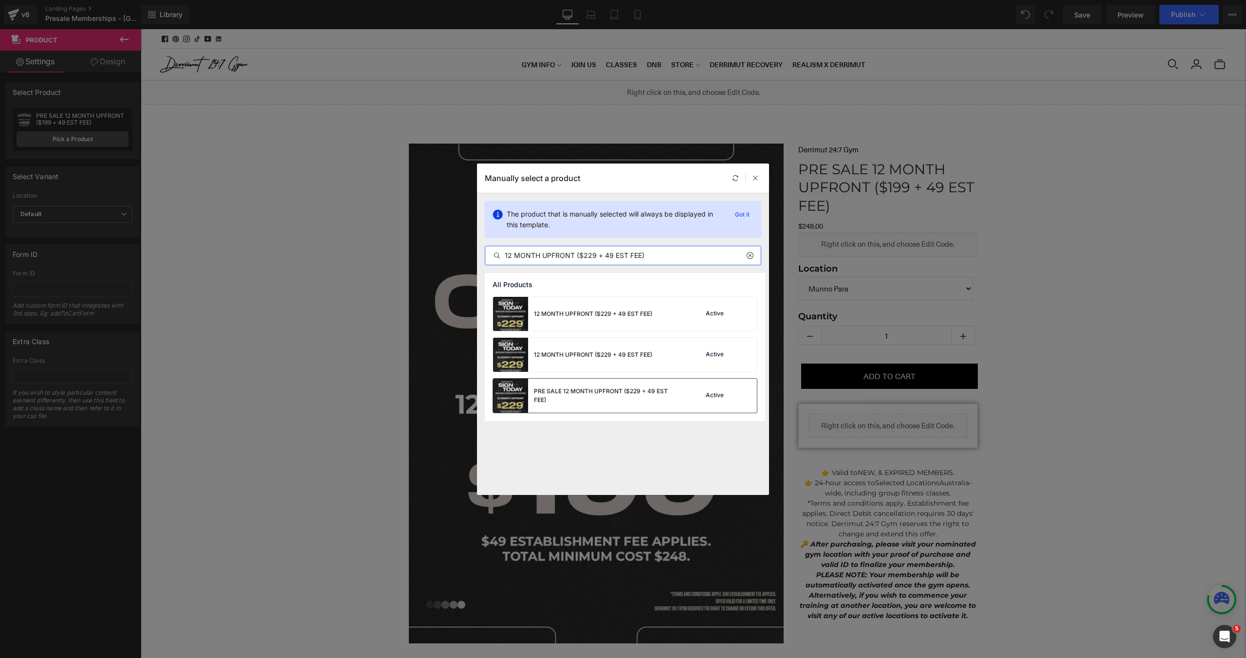
type input "12 MONTH UPFRONT ($229 + 49 EST FEE)"
drag, startPoint x: 598, startPoint y: 397, endPoint x: 458, endPoint y: 367, distance: 143.2
click at [598, 397] on div "PRE SALE 12 MONTH UPFRONT ($229 + 49 EST FEE)" at bounding box center [607, 396] width 146 height 18
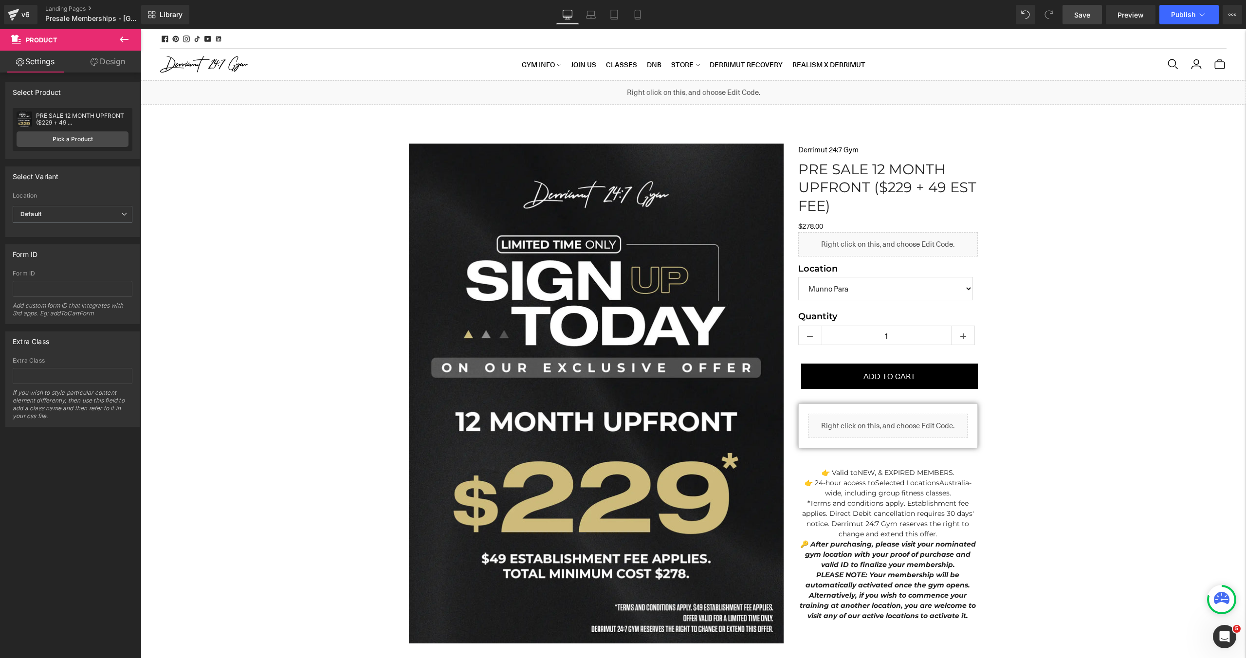
click at [1093, 17] on link "Save" at bounding box center [1081, 14] width 39 height 19
click at [1223, 17] on button "View Live Page View with current Template Save Template to Library Schedule Pub…" at bounding box center [1231, 14] width 19 height 19
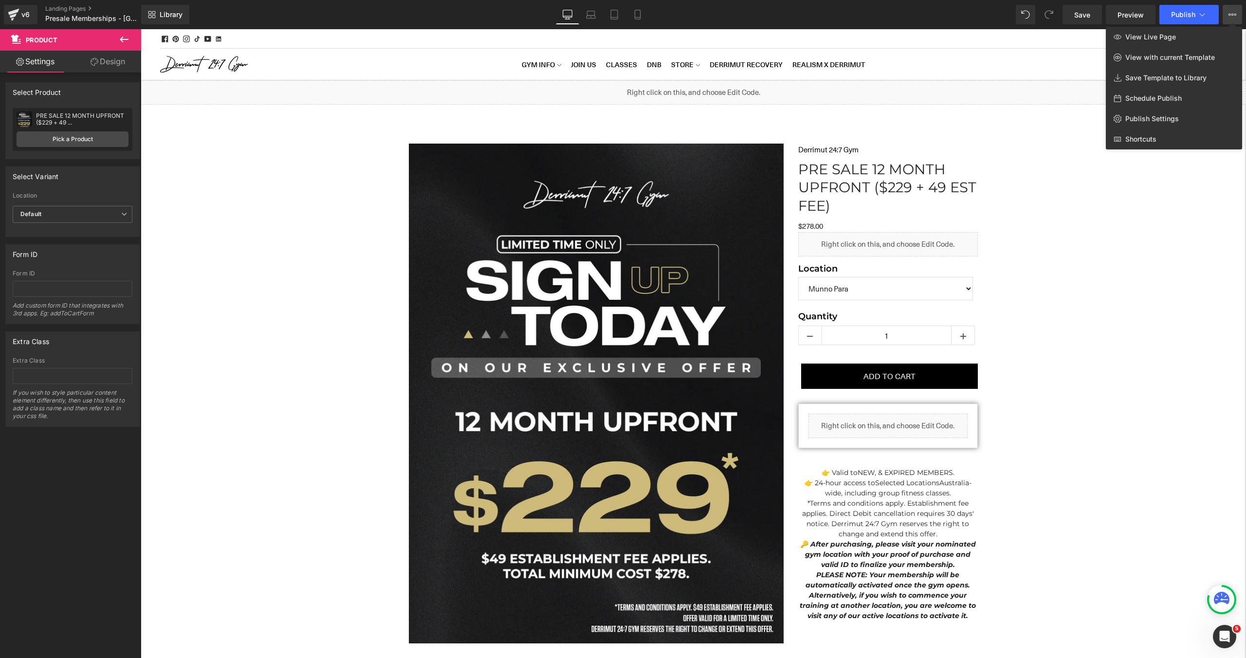
click at [1161, 101] on span "Schedule Publish" at bounding box center [1153, 98] width 56 height 9
select select
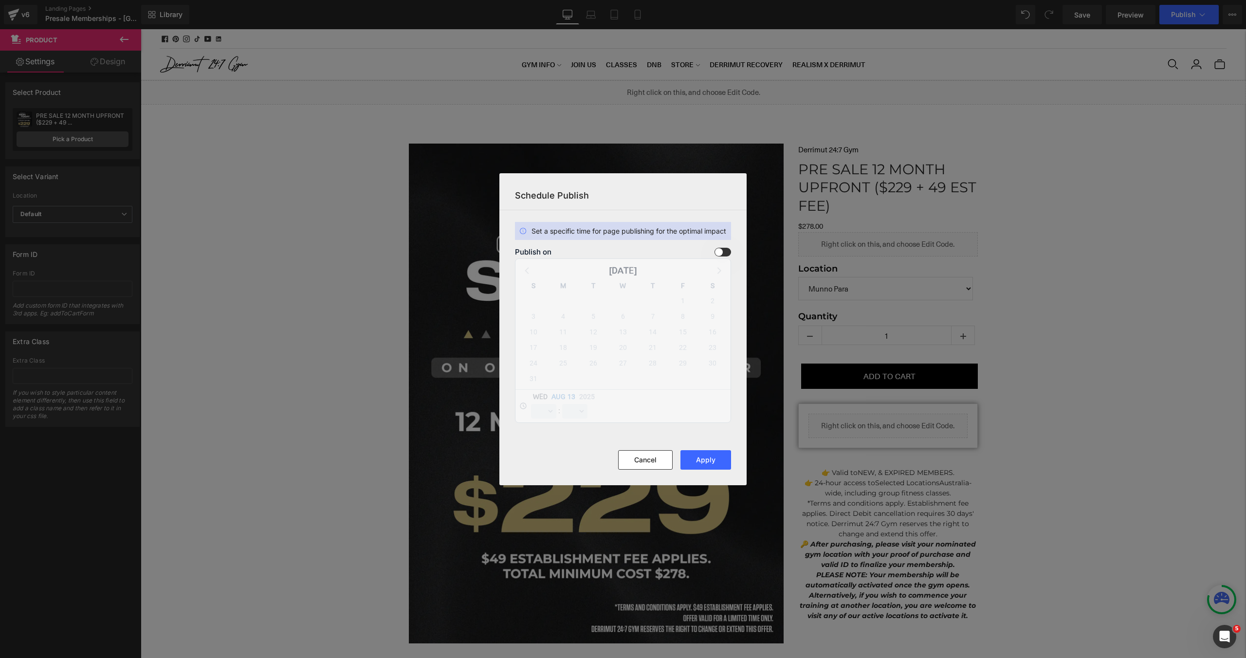
click at [726, 253] on span at bounding box center [722, 252] width 17 height 9
click at [0, 0] on input "checkbox" at bounding box center [0, 0] width 0 height 0
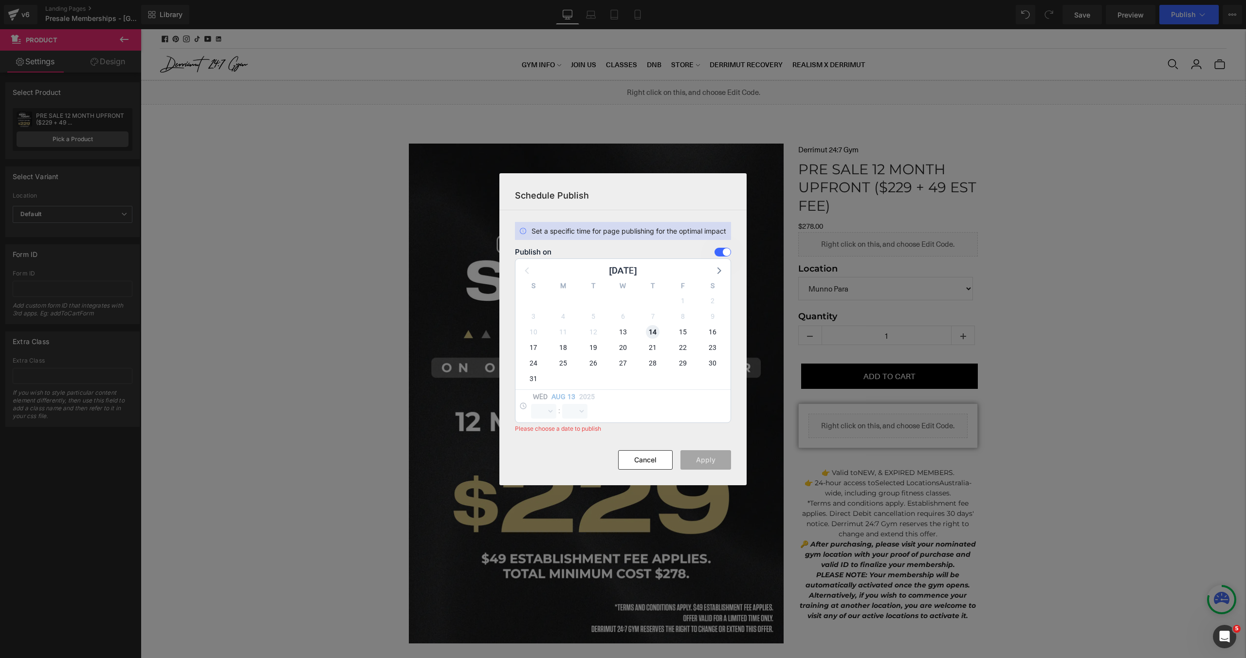
click at [657, 331] on span "14" at bounding box center [653, 332] width 14 height 14
select select "16"
select select "23"
click at [554, 411] on select "00 01 02 03 04 05 06 07 08 09 10 11 12 13 14 15 16 17 18 19 20 21 22 23" at bounding box center [543, 411] width 25 height 15
select select "0"
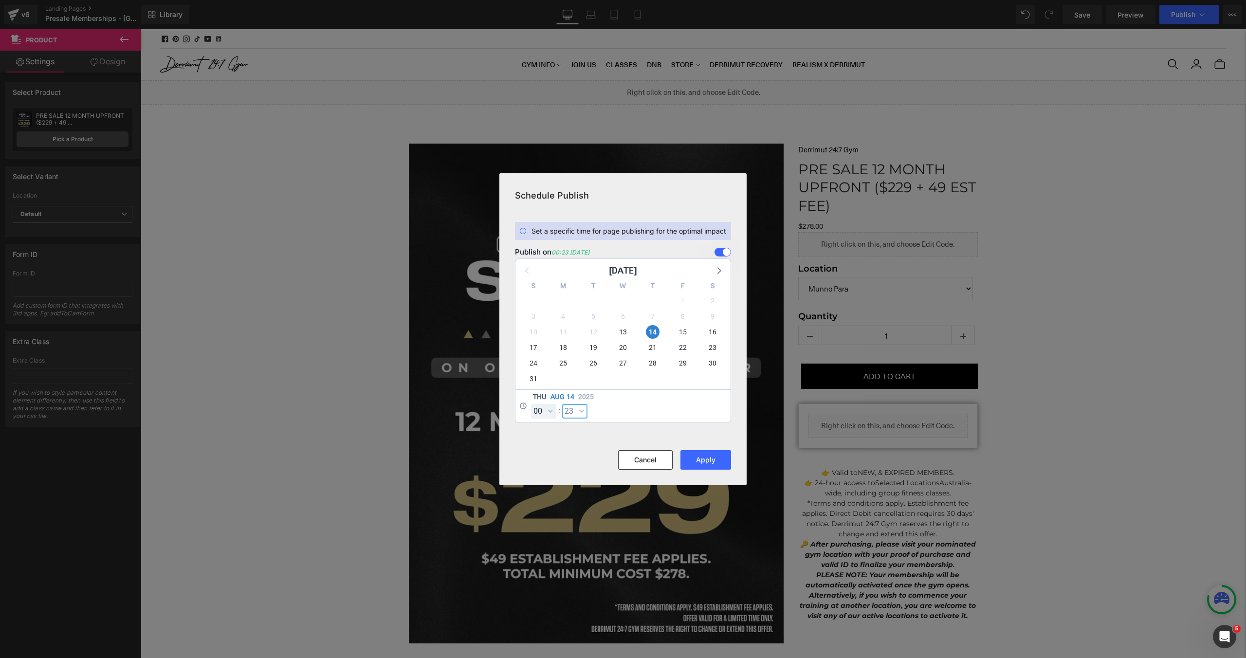
click at [570, 407] on select "00 01 02 03 04 05 06 07 08 09 10 11 12 13 14 15 16 17 18 19 20 21 22 23 24 25 2…" at bounding box center [574, 411] width 25 height 15
select select "0"
click at [708, 456] on button "Apply" at bounding box center [705, 459] width 51 height 19
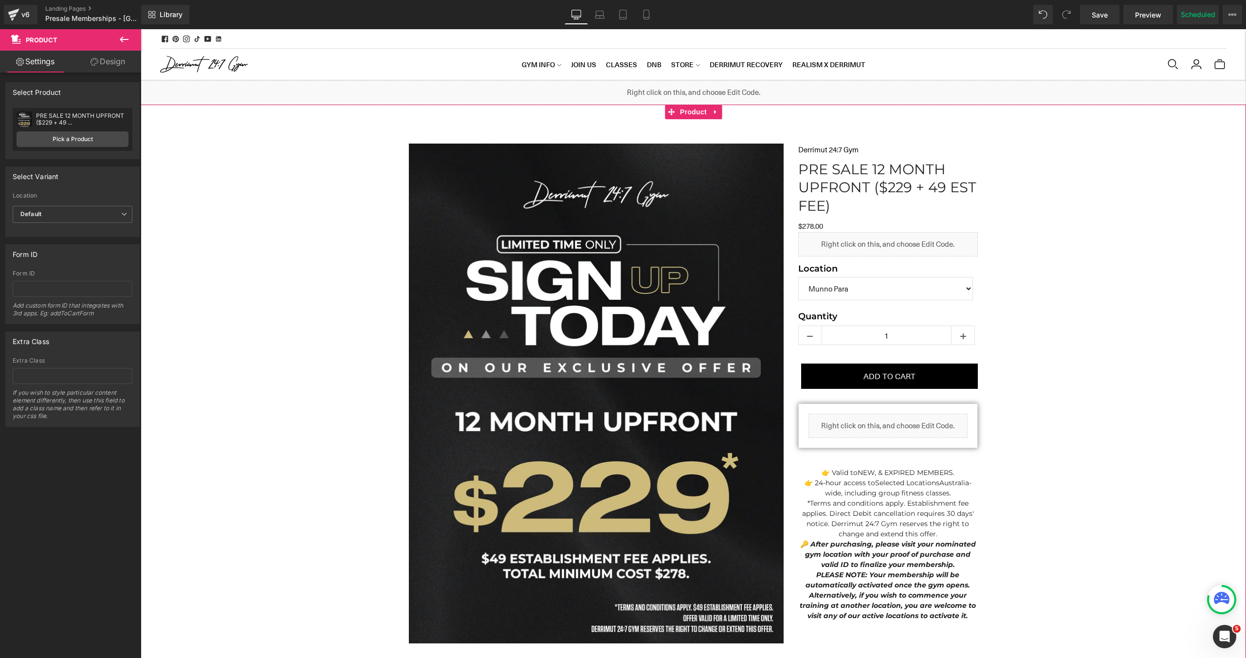
click at [1120, 158] on div "Sale Off (P) Image Row Liquid Row Liquid Derrimut 24:7 Gym (P) Vendor PRE SALE …" at bounding box center [693, 452] width 1105 height 646
click at [1105, 19] on span "Save" at bounding box center [1099, 15] width 16 height 10
click at [337, 230] on div "Sale Off (P) Image Row Liquid Row Liquid Derrimut 24:7 Gym (P) Vendor PRE SALE …" at bounding box center [693, 452] width 1105 height 646
click at [23, 12] on div "v6" at bounding box center [25, 14] width 12 height 13
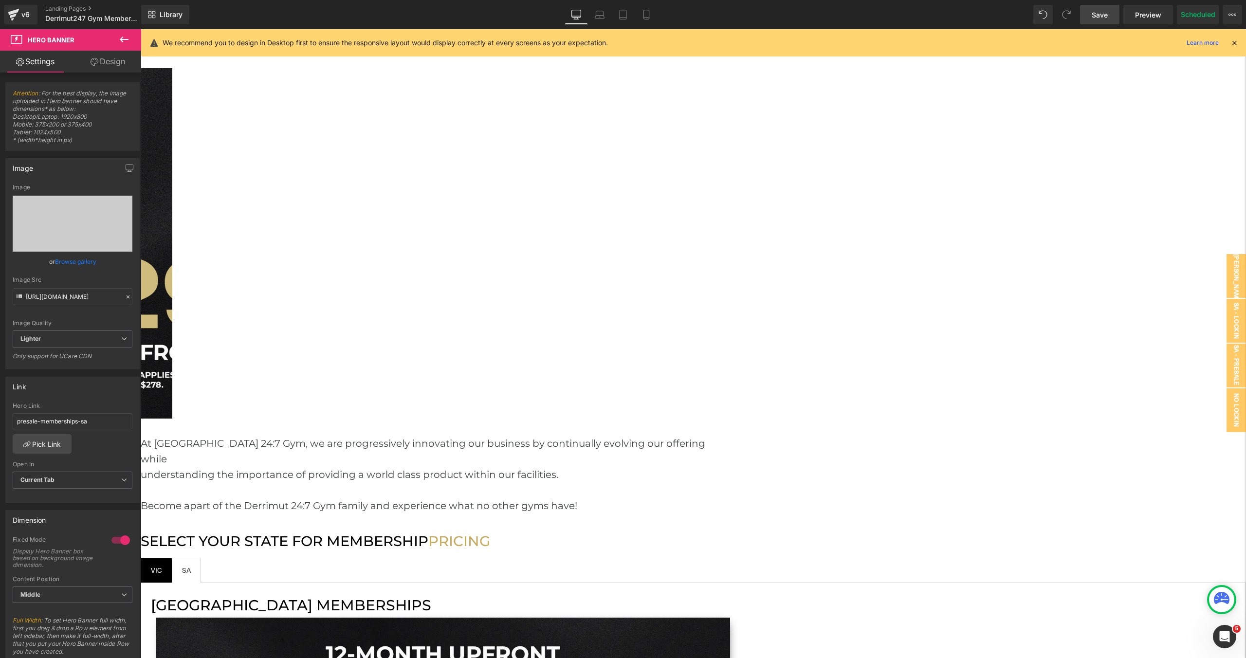
drag, startPoint x: 1106, startPoint y: 22, endPoint x: 794, endPoint y: 245, distance: 383.6
click at [1106, 22] on link "Save" at bounding box center [1099, 14] width 39 height 19
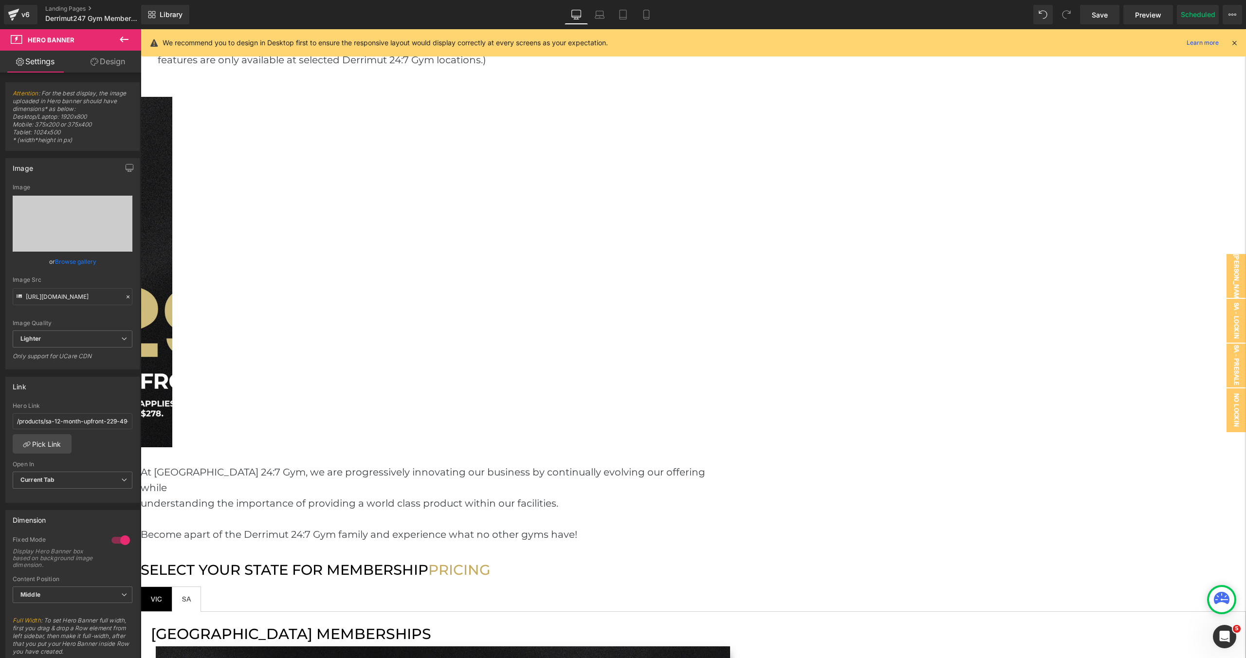
scroll to position [1202, 0]
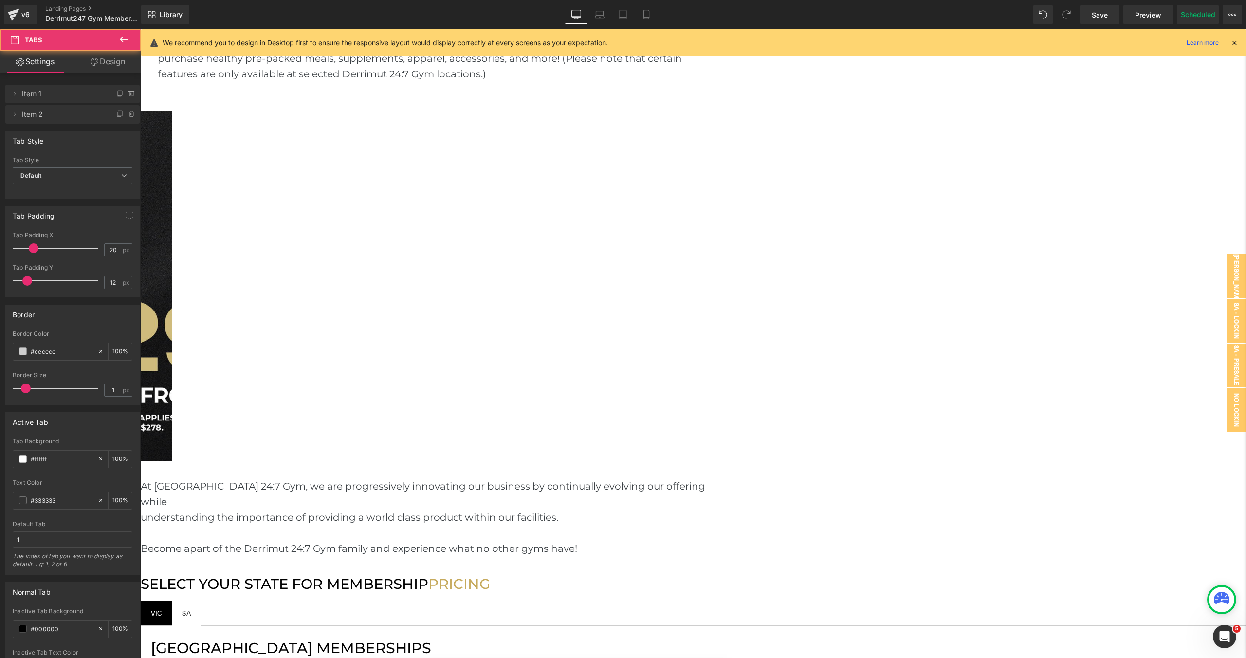
click at [172, 601] on span "VIC Text Block" at bounding box center [156, 613] width 31 height 24
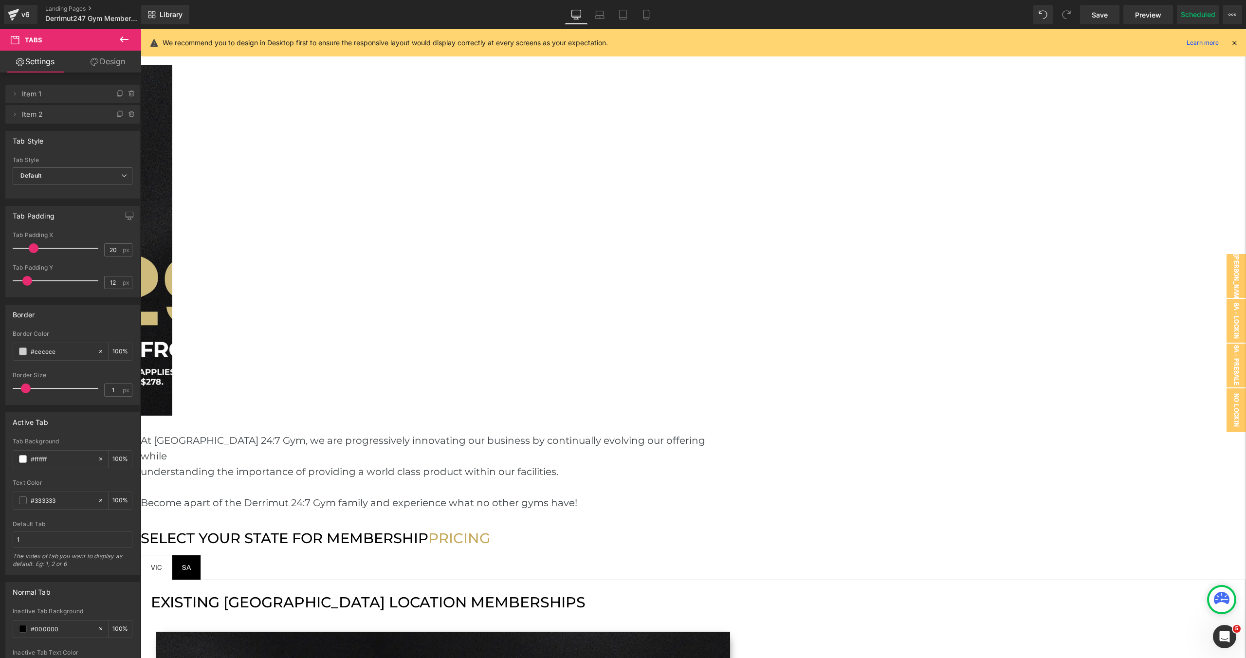
scroll to position [1254, 0]
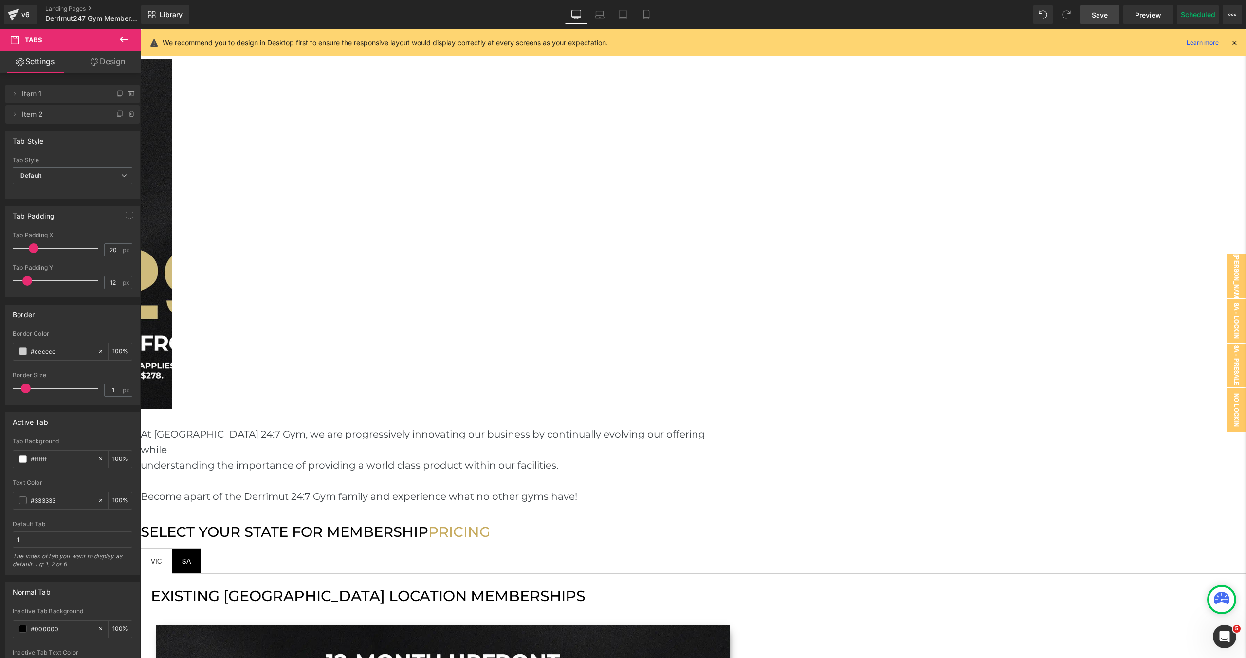
click at [1102, 18] on span "Save" at bounding box center [1099, 15] width 16 height 10
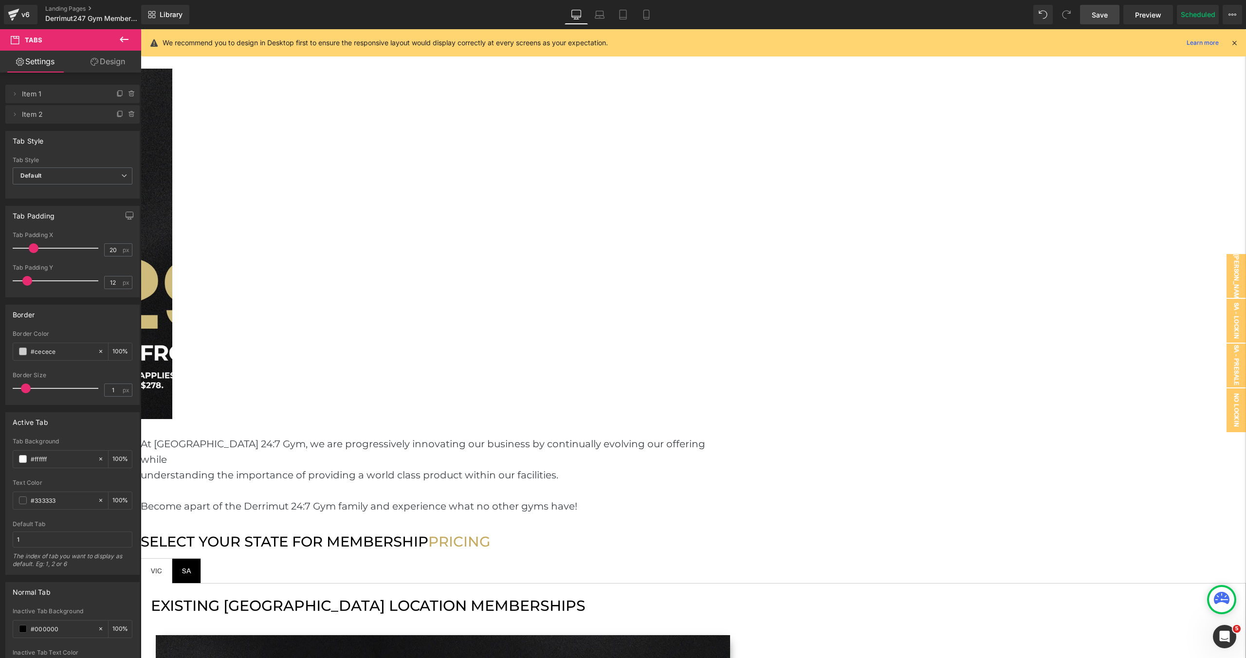
scroll to position [1228, 0]
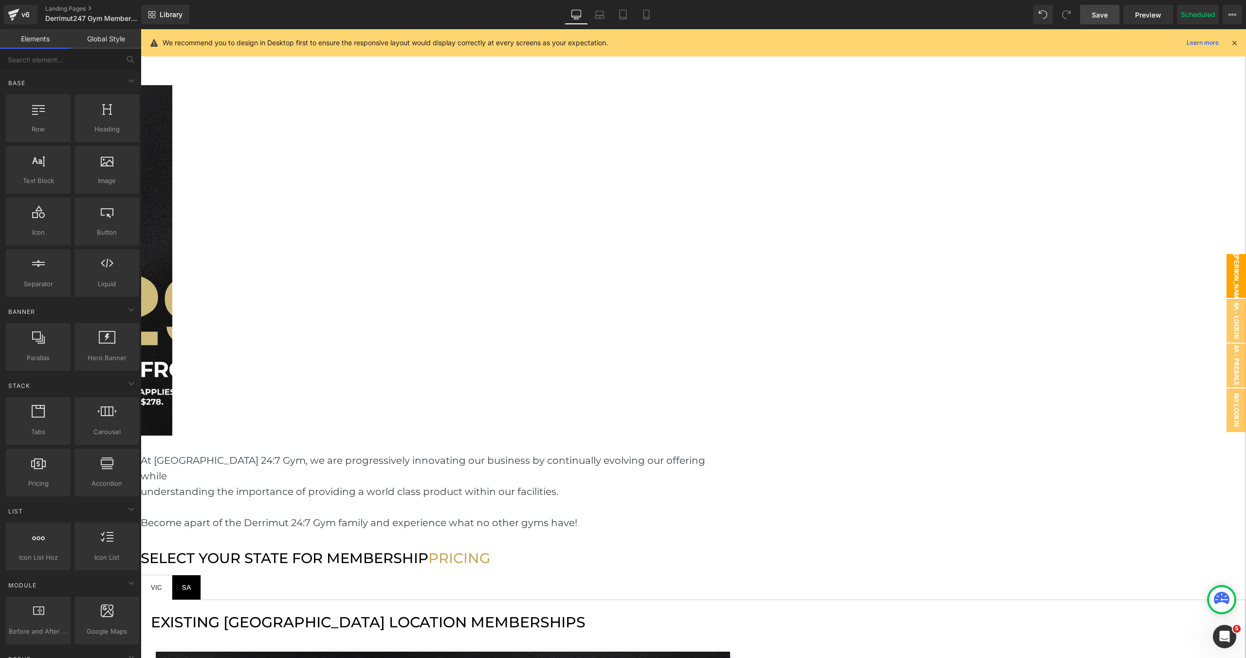
click at [1231, 271] on span "[PERSON_NAME] DD - POPUP" at bounding box center [1226, 276] width 39 height 44
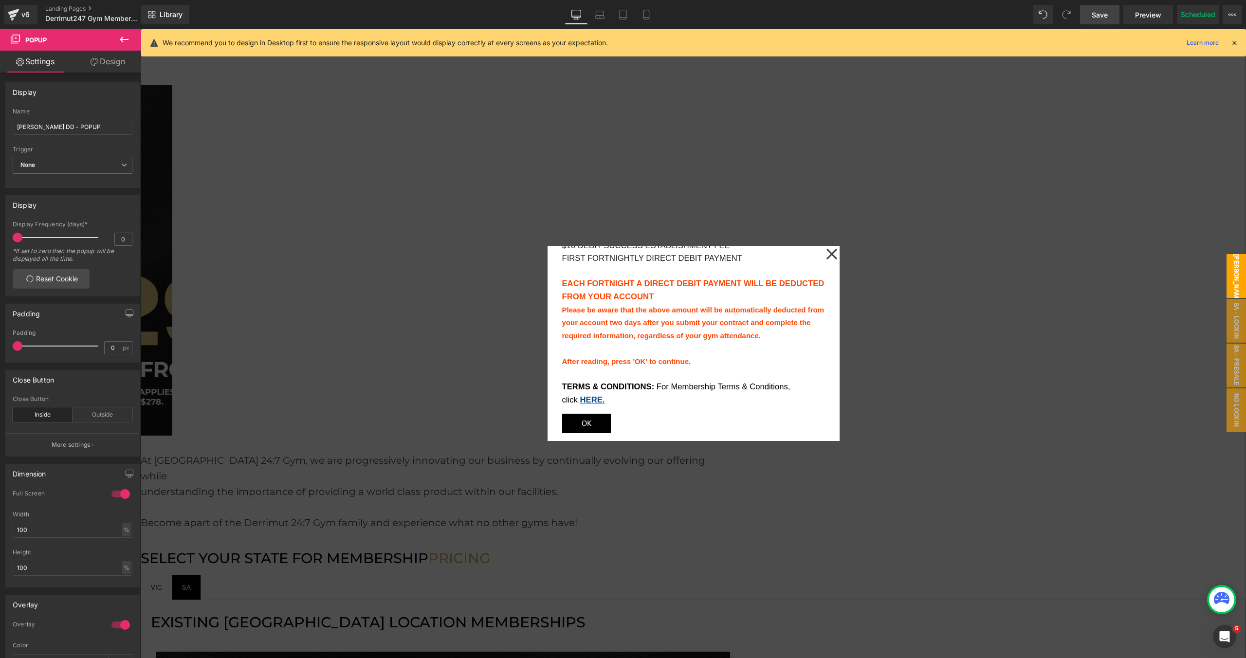
scroll to position [141, 0]
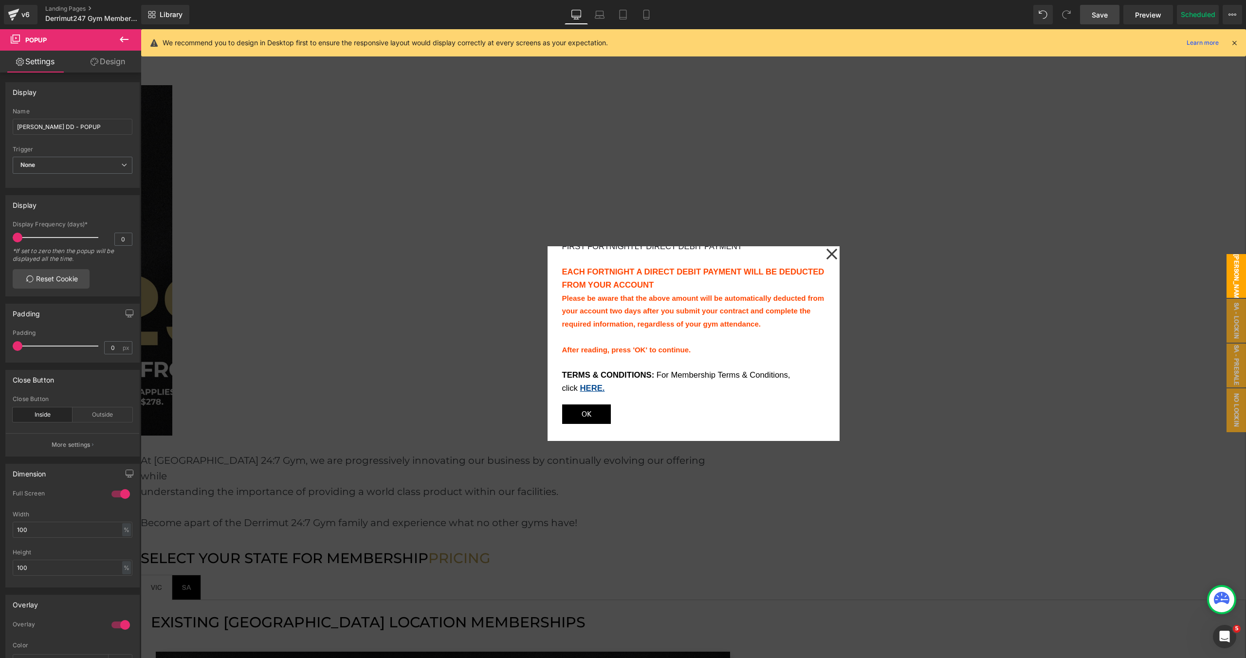
click at [591, 416] on span "OK" at bounding box center [586, 414] width 10 height 13
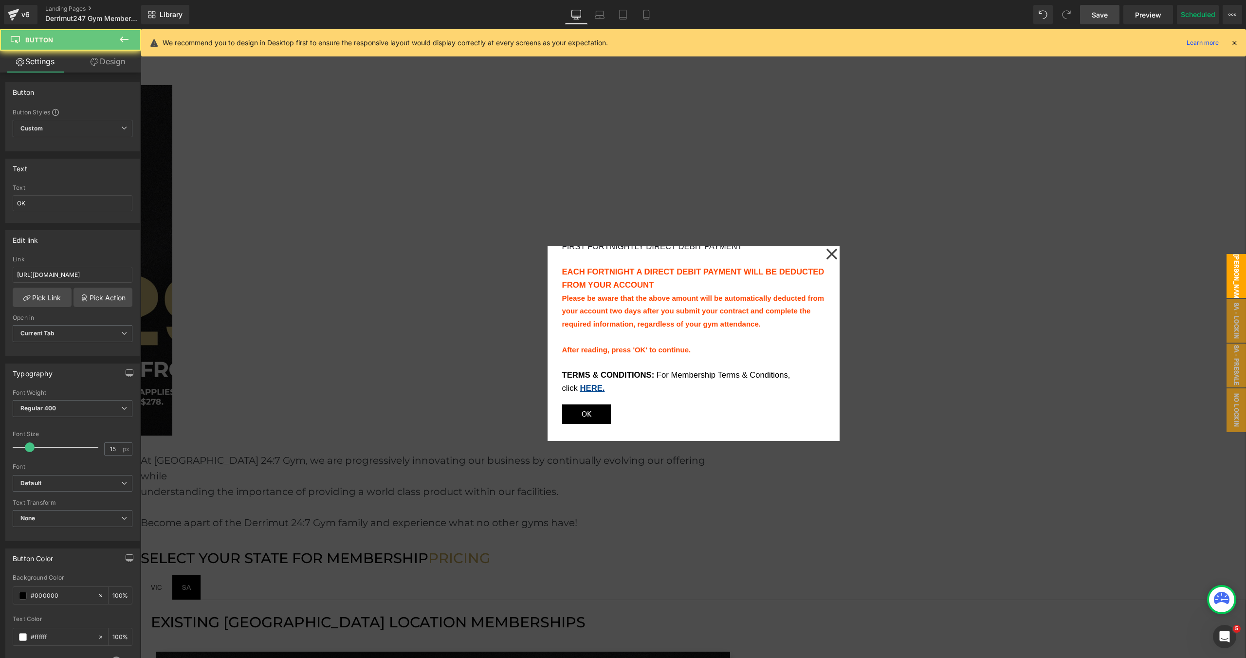
click at [591, 416] on span "OK" at bounding box center [586, 414] width 10 height 13
click at [102, 278] on input "[URL][DOMAIN_NAME]" at bounding box center [73, 275] width 120 height 16
click at [100, 273] on input "[URL][DOMAIN_NAME]" at bounding box center [73, 275] width 120 height 16
type input "[URL][DOMAIN_NAME]"
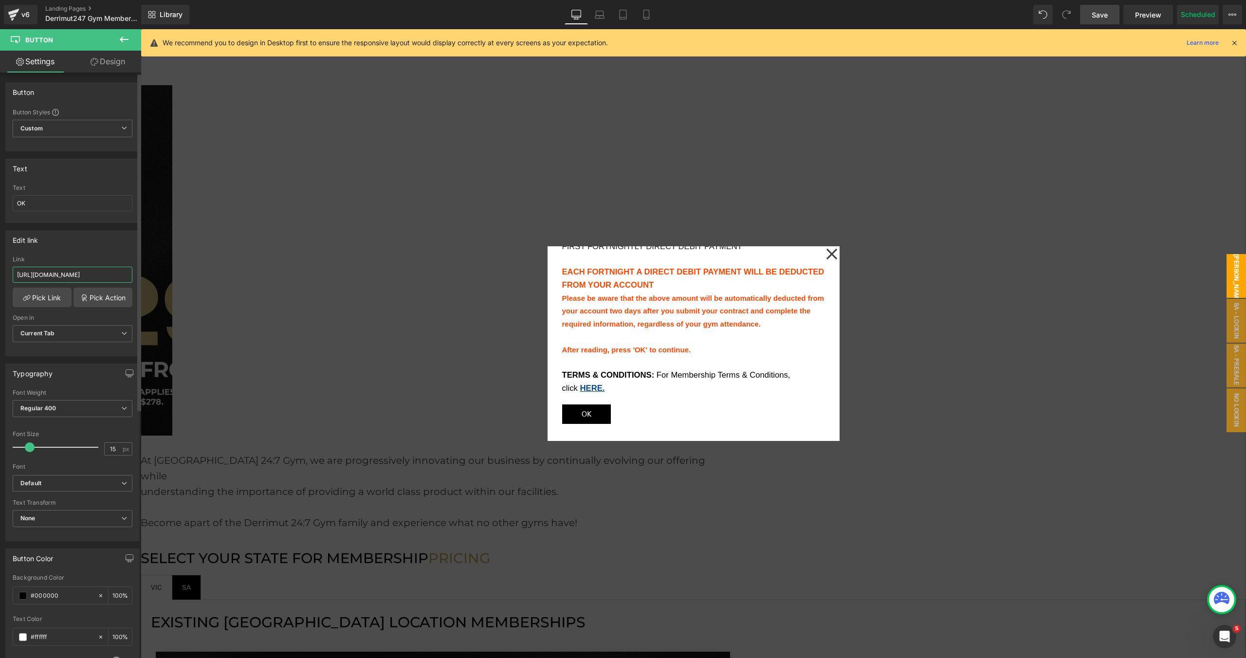
scroll to position [0, 245]
click at [835, 256] on icon at bounding box center [832, 254] width 12 height 49
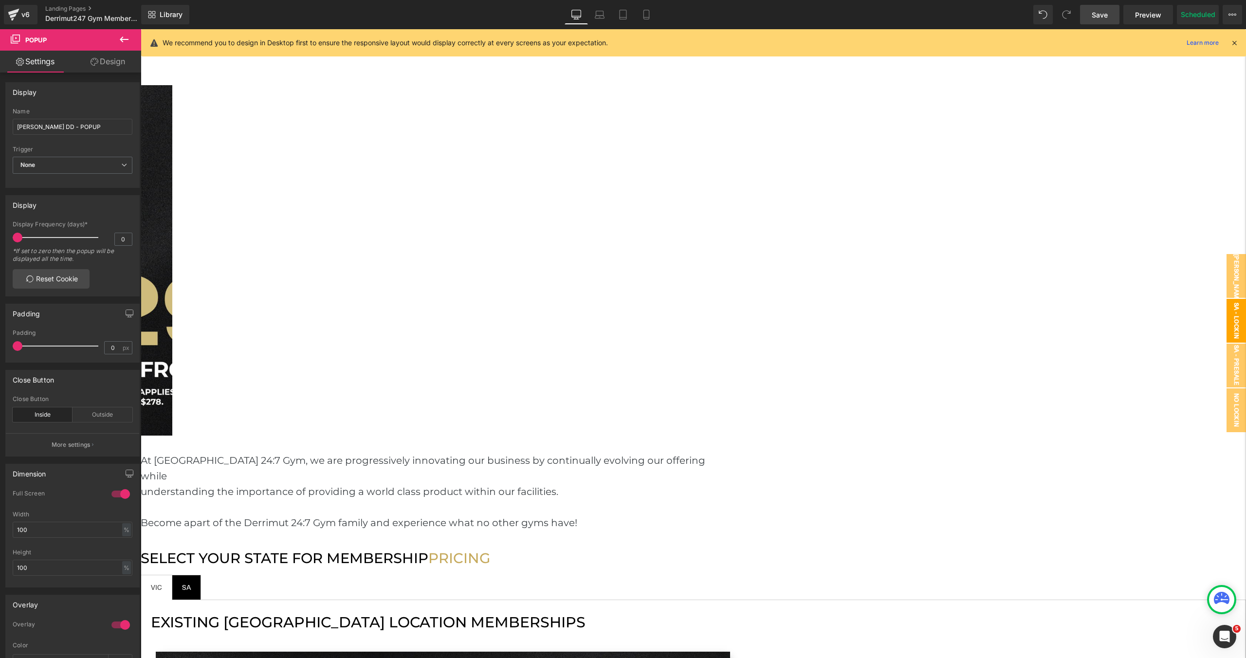
click at [1230, 330] on span "SA - Lockin DD - POPUP" at bounding box center [1226, 321] width 39 height 44
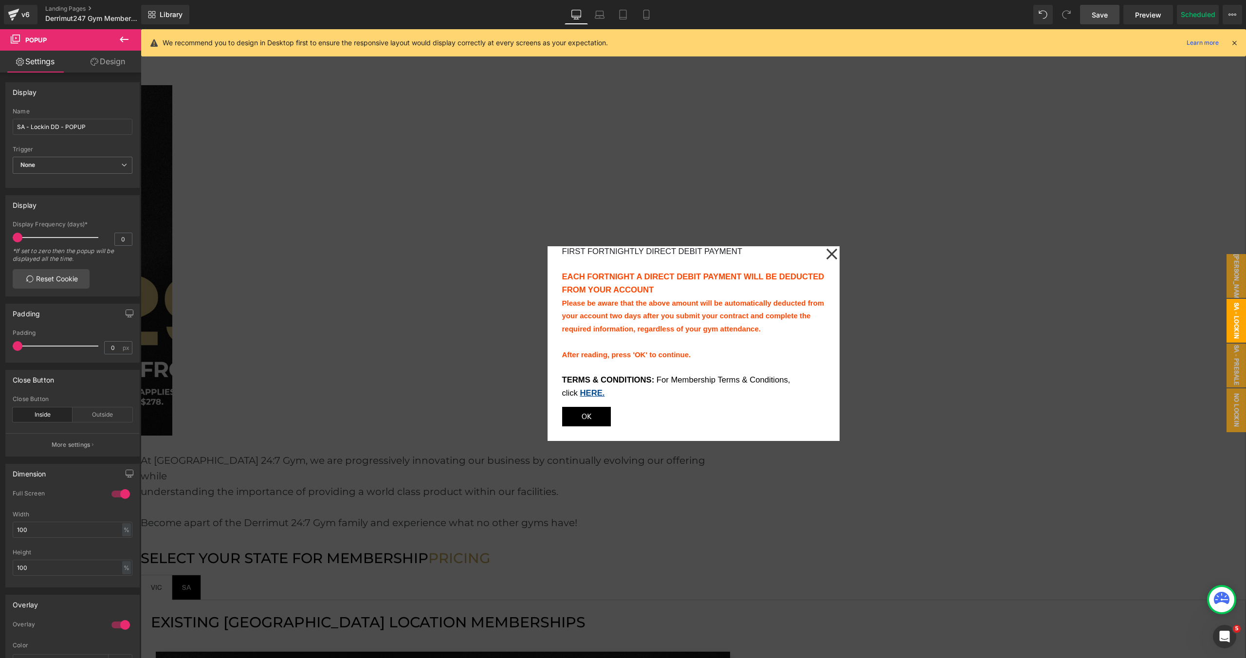
scroll to position [141, 0]
click at [141, 29] on span "Button" at bounding box center [141, 29] width 0 height 0
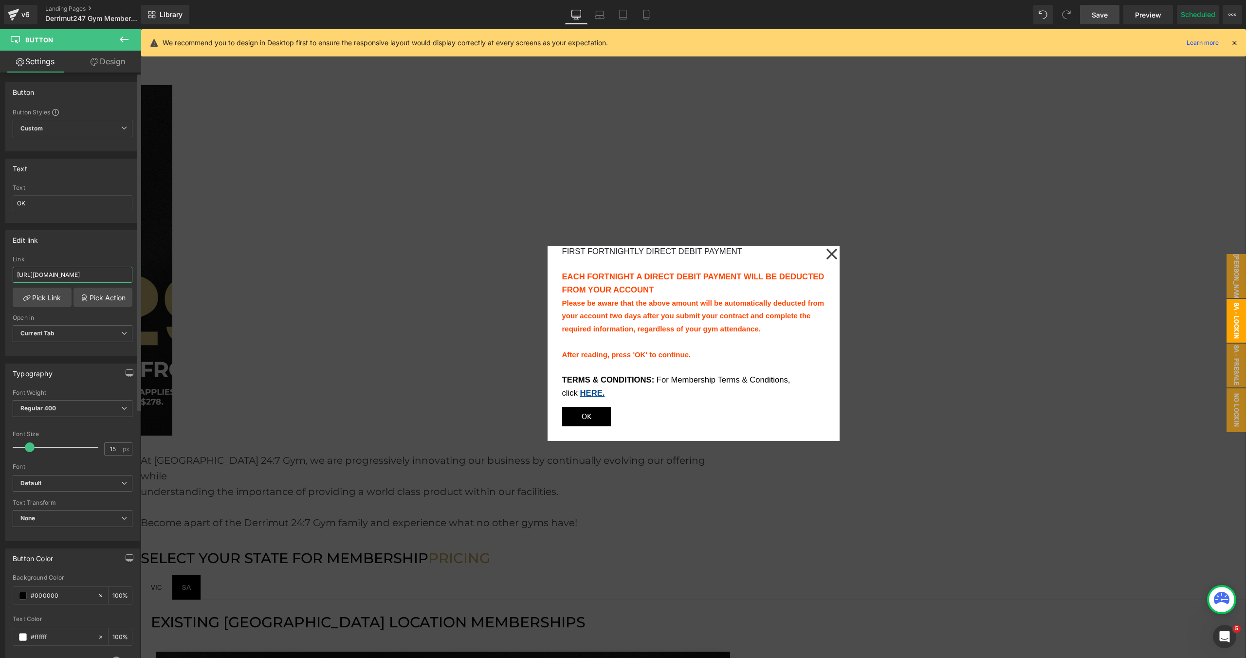
click at [55, 276] on input "[URL][DOMAIN_NAME]" at bounding box center [73, 275] width 120 height 16
paste input "a41a2b3c-a17a-4e09-ad58-1c0415319448"
type input "[URL][DOMAIN_NAME]"
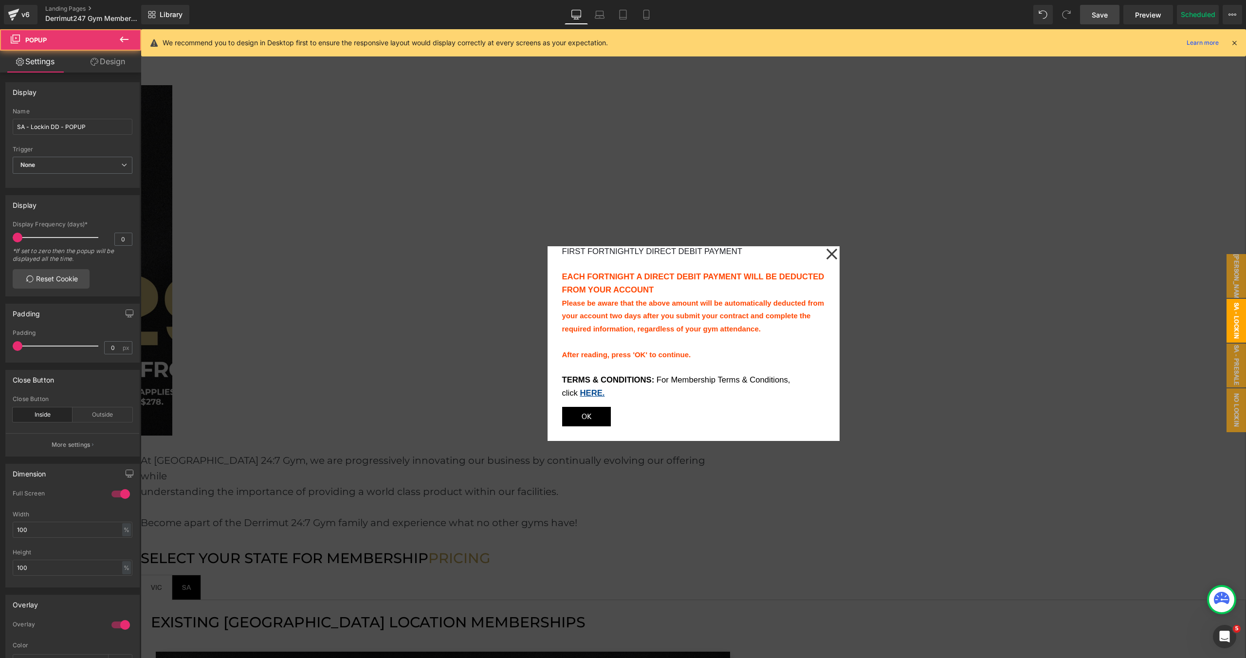
click at [833, 255] on icon at bounding box center [831, 254] width 11 height 11
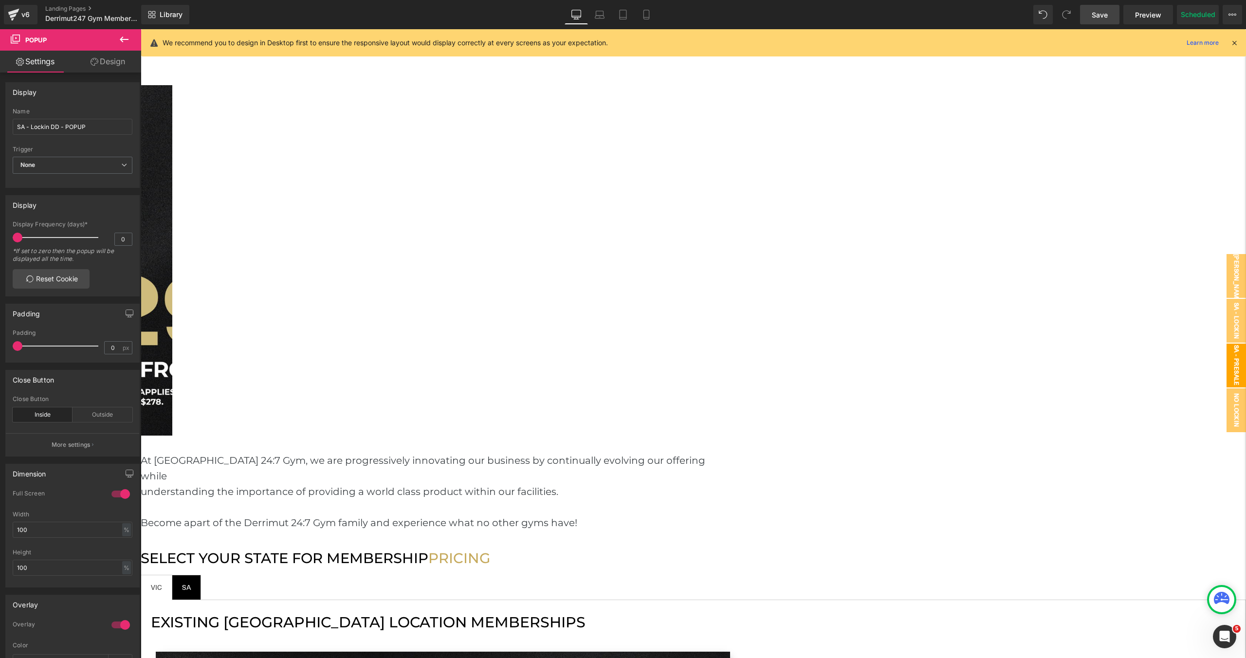
click at [1230, 359] on span "SA - Presale - Lockin DD - POPUP" at bounding box center [1216, 365] width 58 height 44
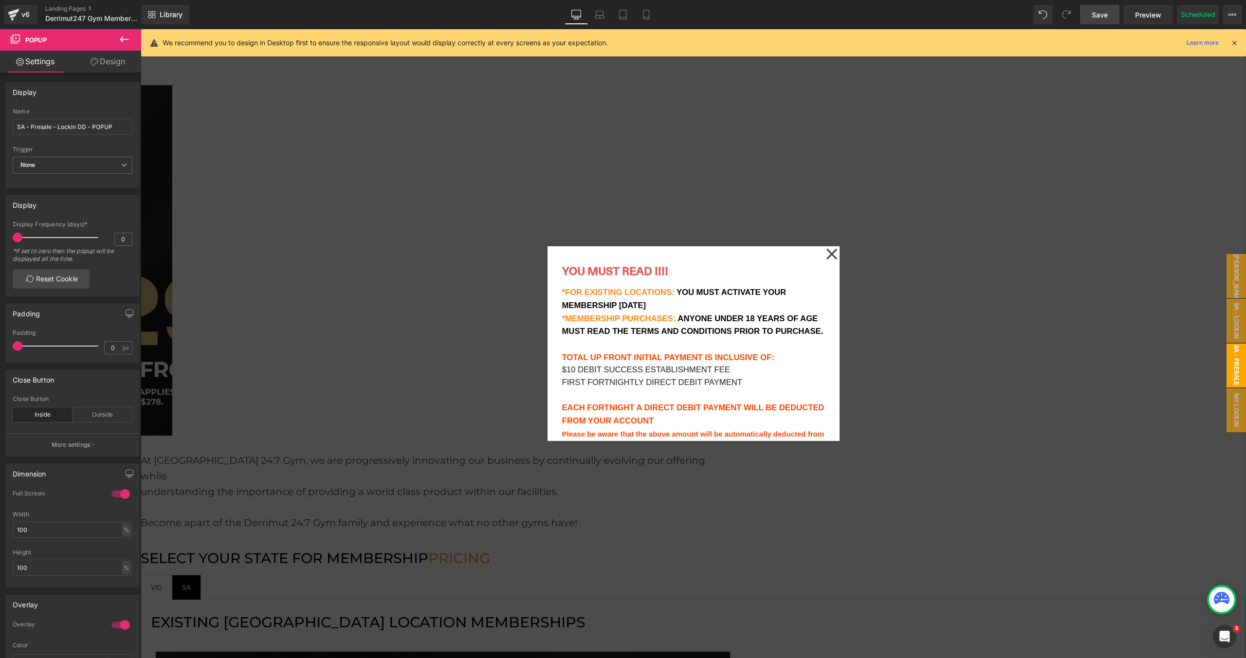
scroll to position [141, 0]
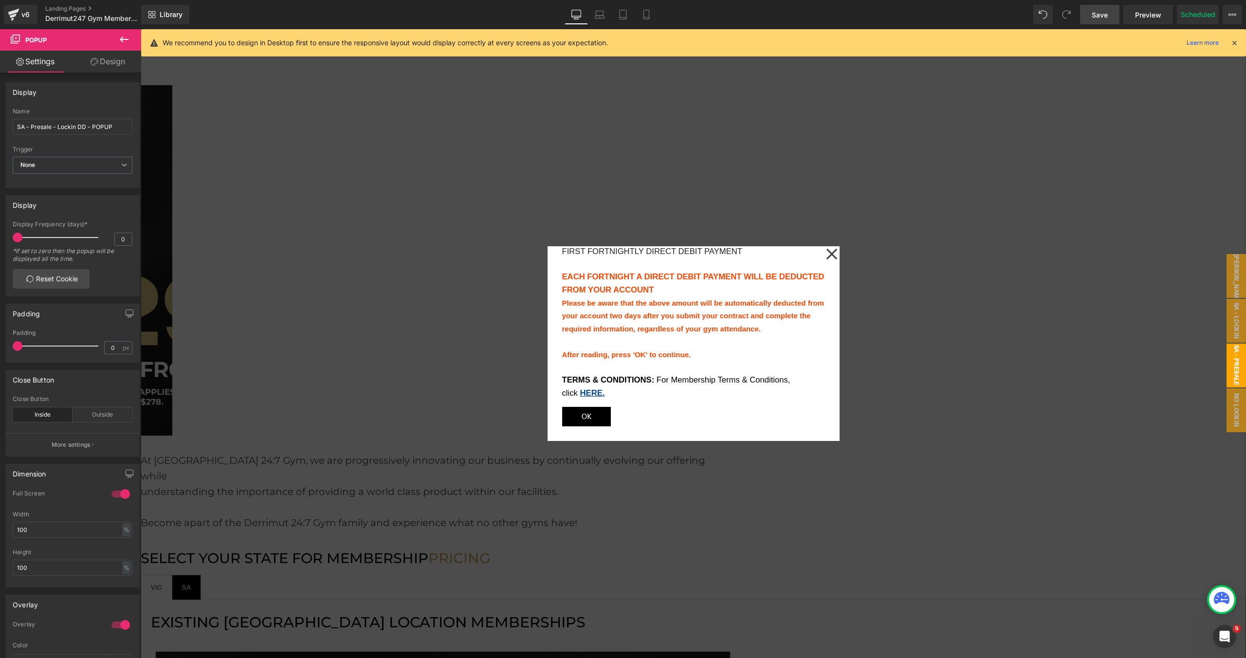
click at [591, 416] on span "OK" at bounding box center [586, 416] width 10 height 13
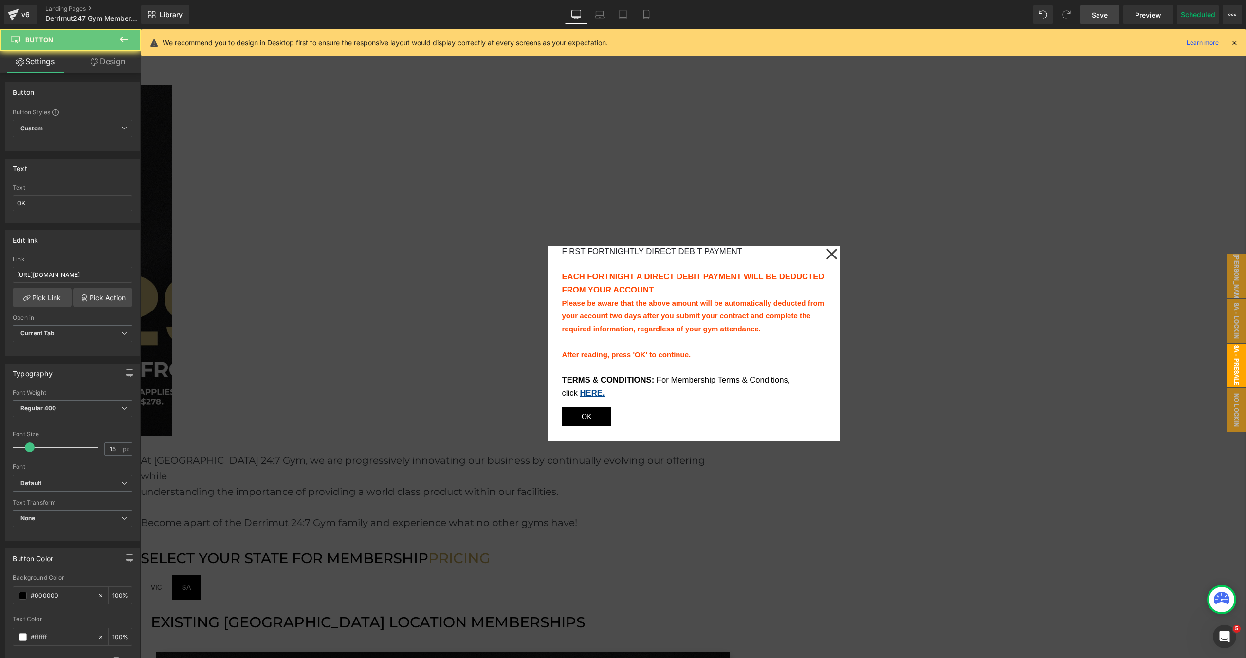
click at [591, 416] on span "OK" at bounding box center [586, 416] width 10 height 13
click at [58, 271] on input "[URL][DOMAIN_NAME]" at bounding box center [73, 275] width 120 height 16
type input "[URL][DOMAIN_NAME]"
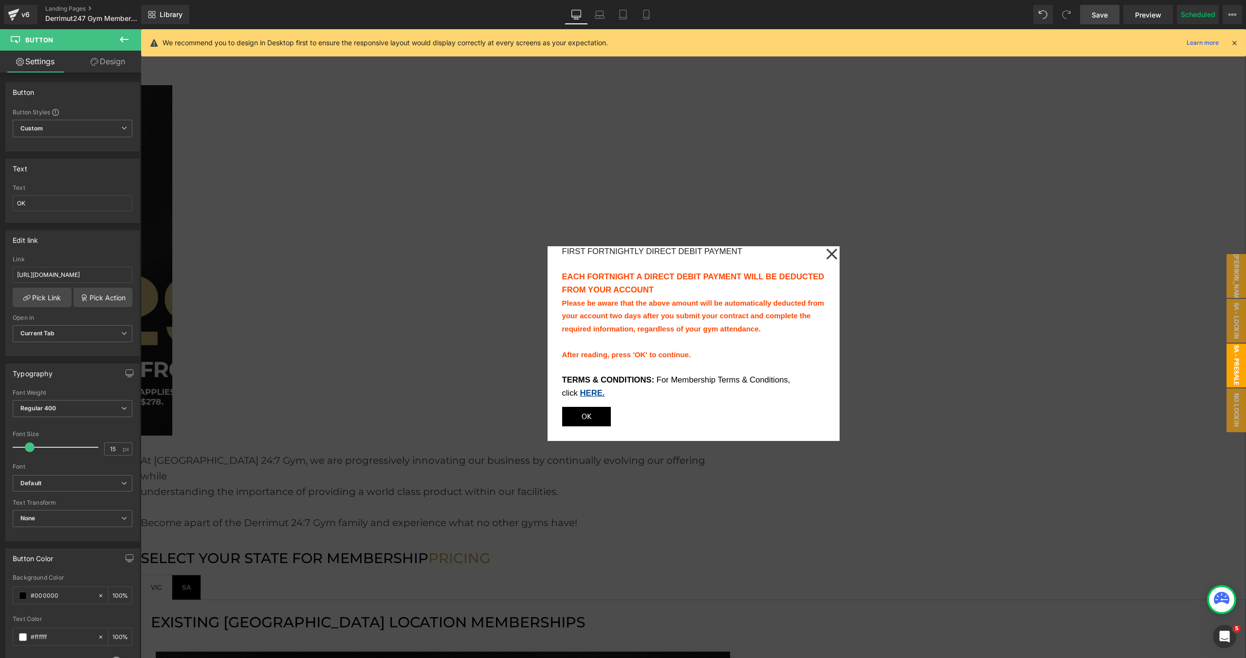
click at [831, 260] on icon at bounding box center [832, 254] width 12 height 49
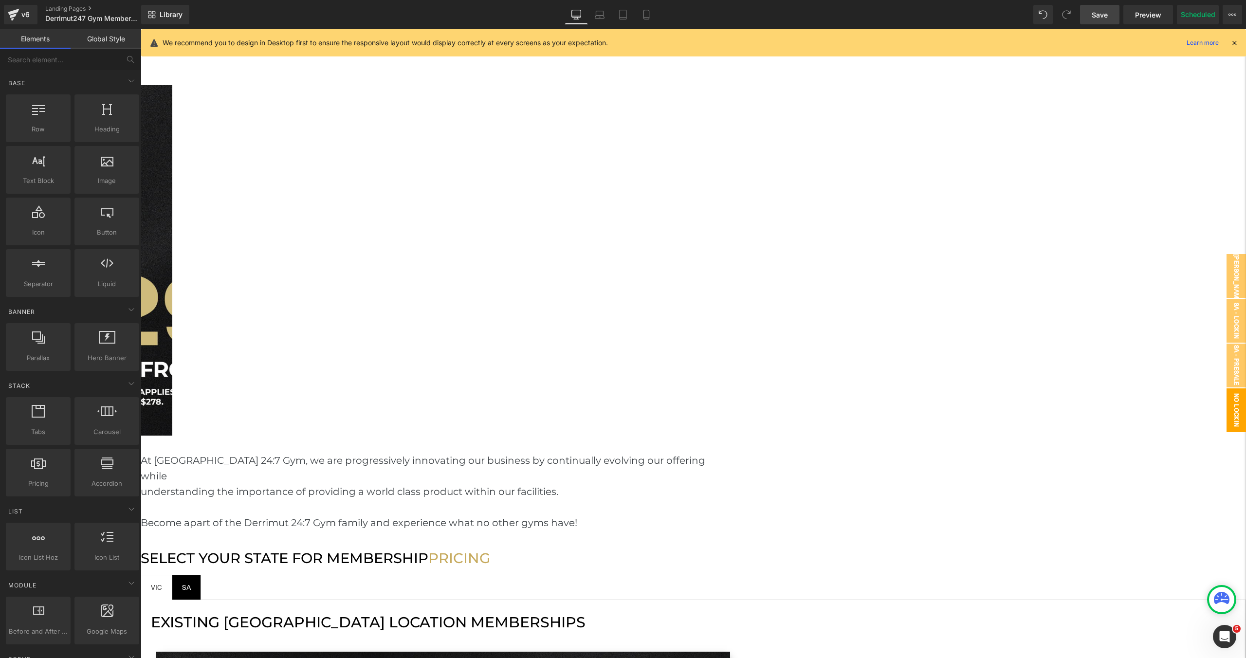
click at [1234, 401] on span "No lockin DD - POPUP" at bounding box center [1226, 410] width 39 height 44
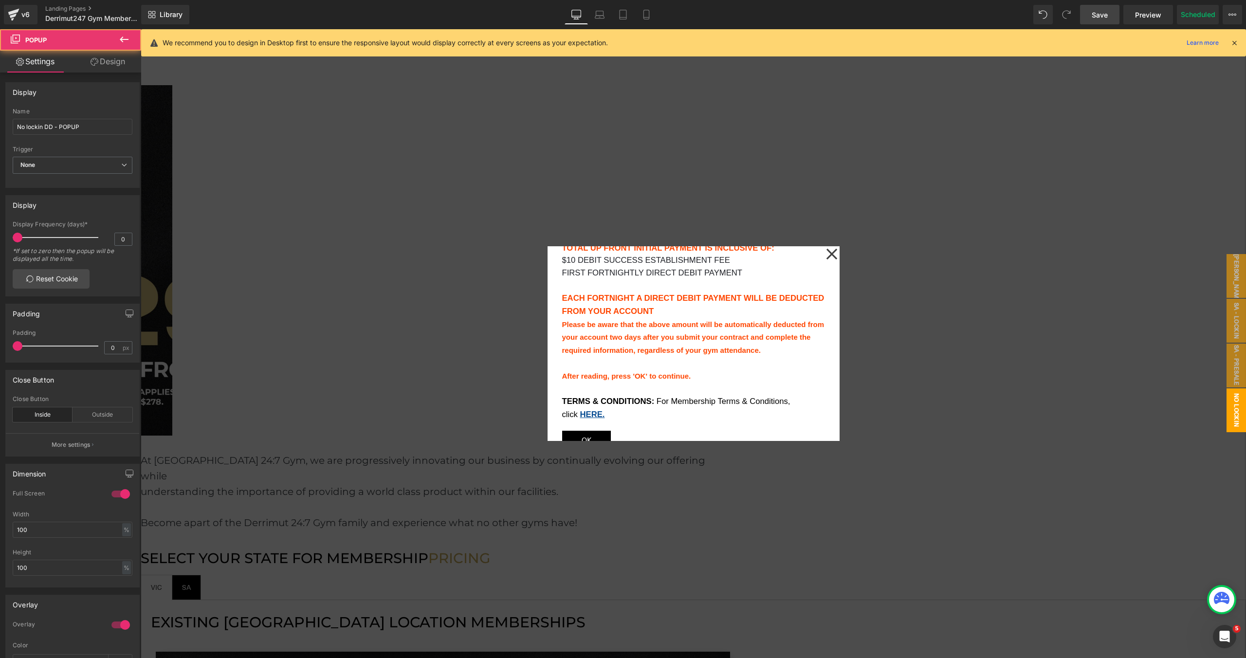
scroll to position [141, 0]
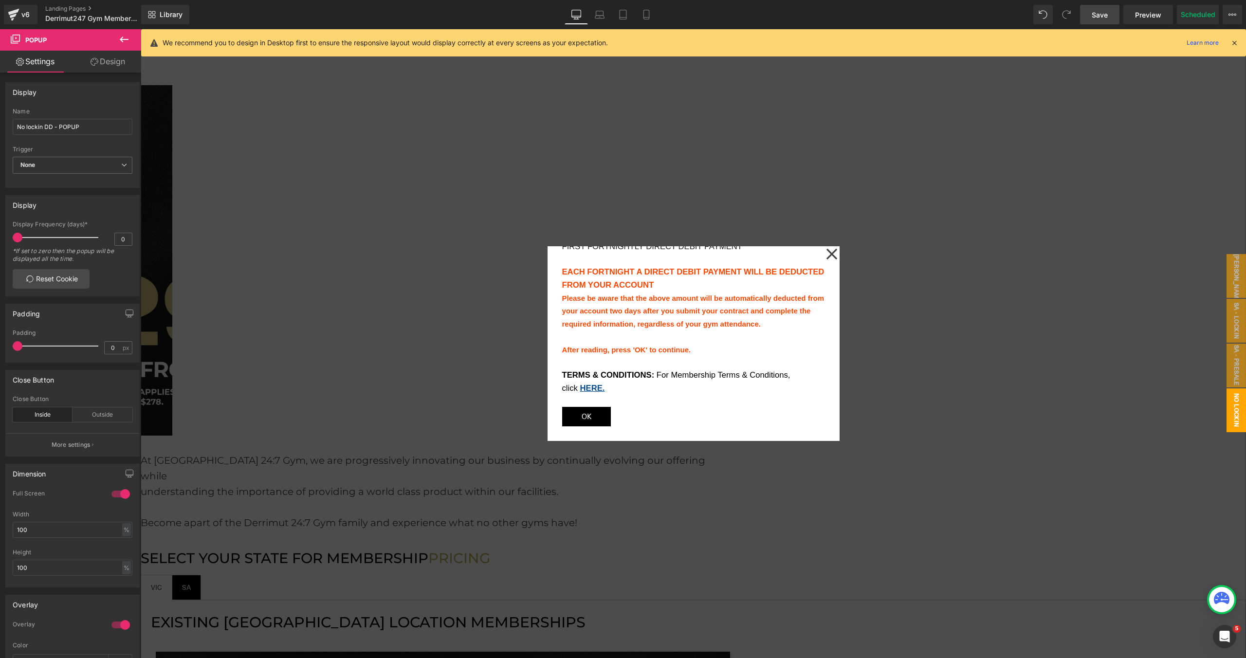
click at [611, 415] on link "OK" at bounding box center [586, 416] width 49 height 19
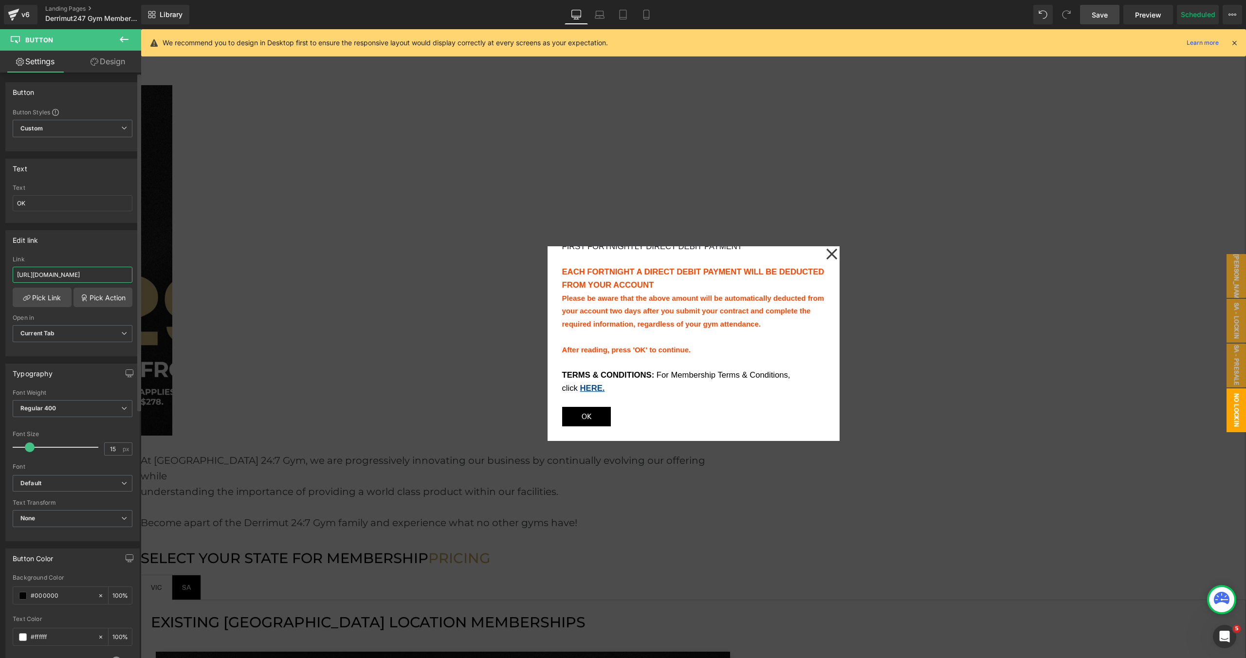
click at [106, 277] on input "[URL][DOMAIN_NAME]" at bounding box center [73, 275] width 120 height 16
click at [104, 273] on input "[URL][DOMAIN_NAME]" at bounding box center [73, 275] width 120 height 16
type input "[URL][DOMAIN_NAME]"
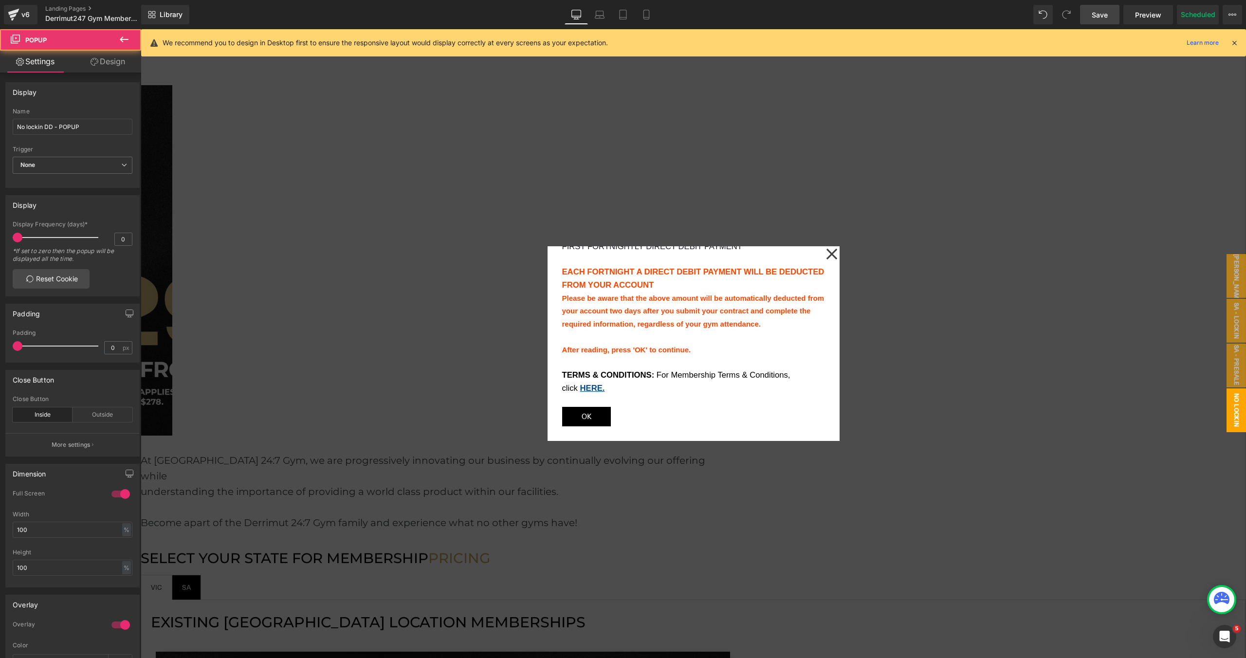
click at [834, 256] on icon at bounding box center [831, 254] width 11 height 11
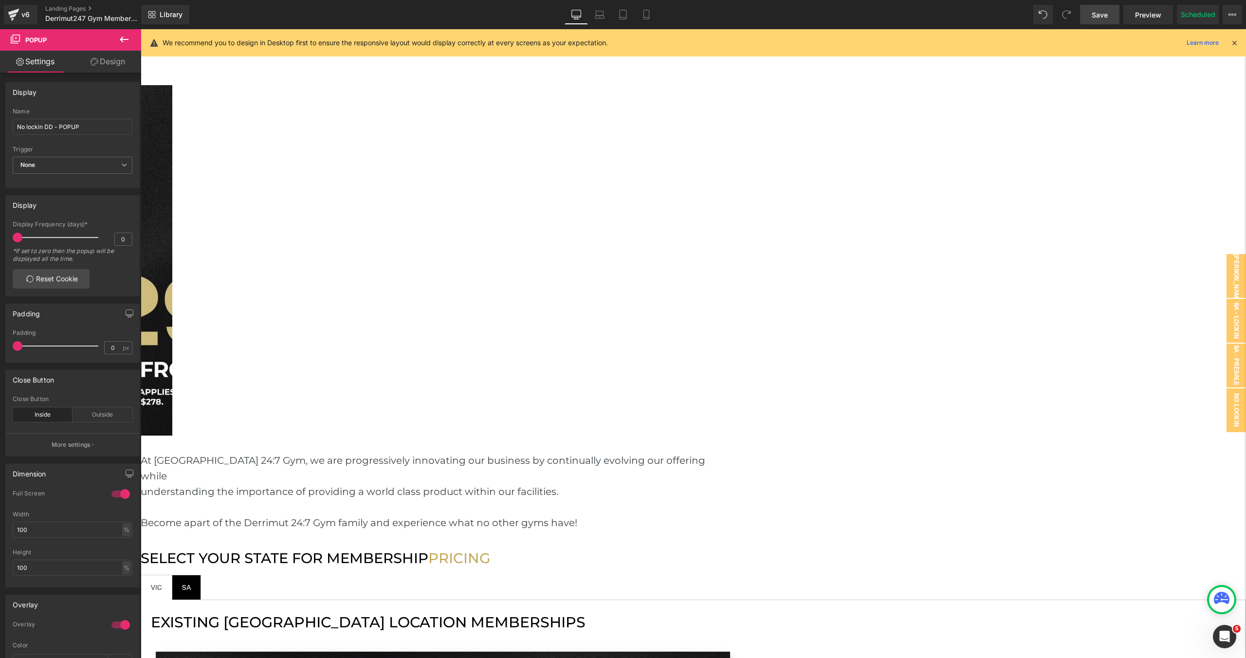
click at [1102, 23] on link "Save" at bounding box center [1099, 14] width 39 height 19
